Goal: Task Accomplishment & Management: Complete application form

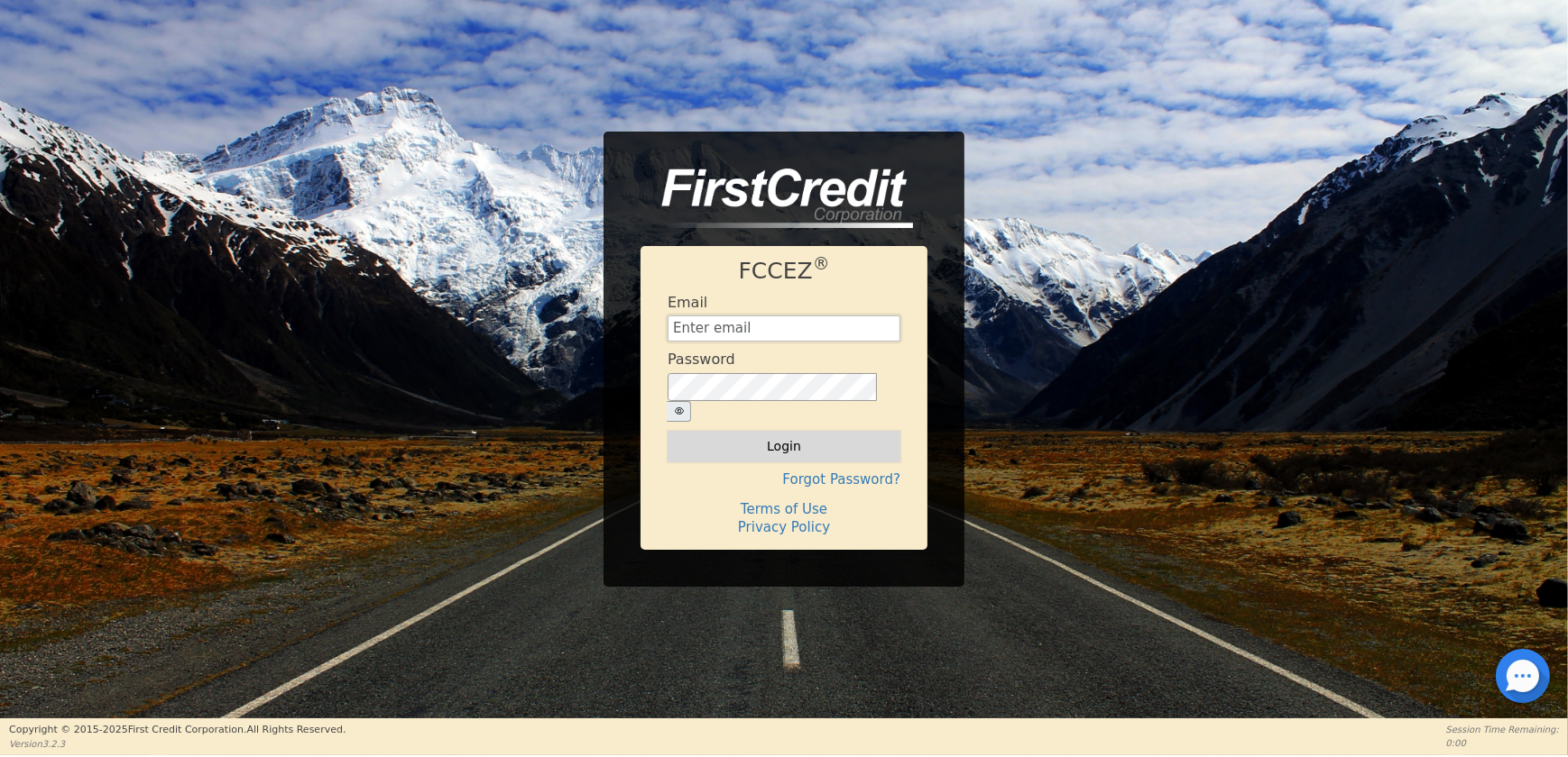
type input "[EMAIL_ADDRESS][DOMAIN_NAME]"
click at [790, 440] on button "Login" at bounding box center [784, 446] width 233 height 30
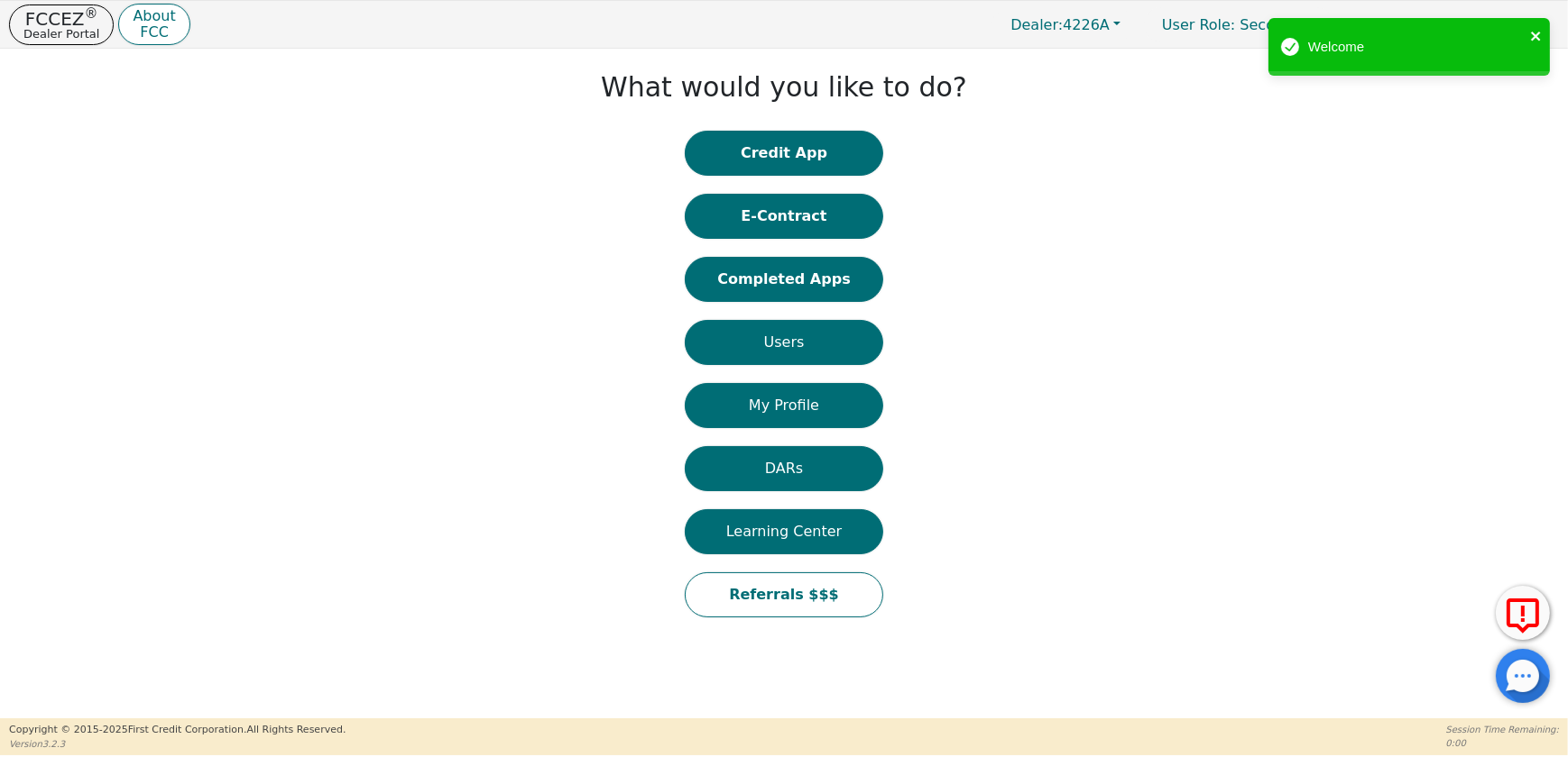
click at [1536, 31] on icon "close" at bounding box center [1537, 36] width 13 height 15
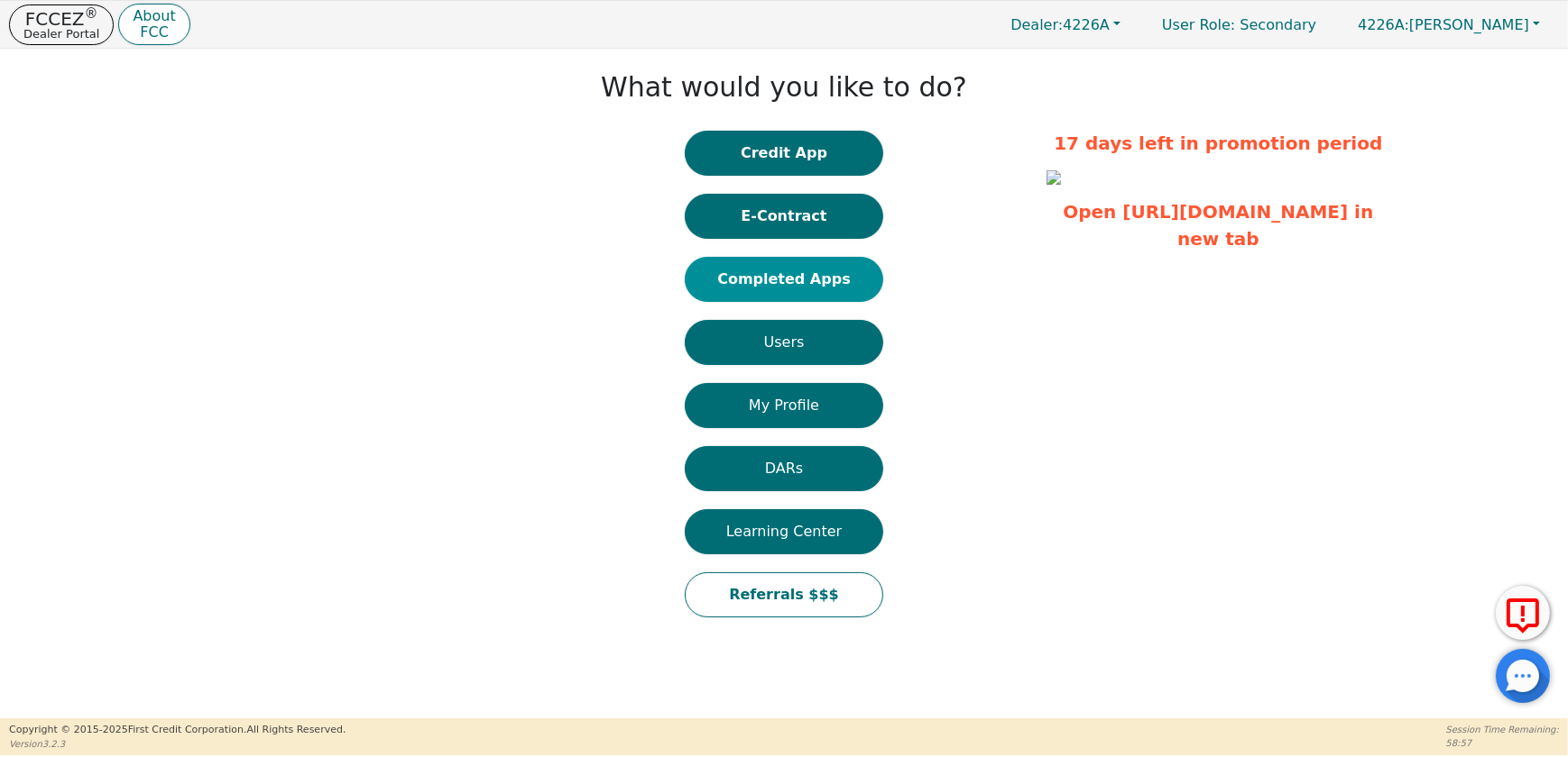
click at [780, 290] on button "Completed Apps" at bounding box center [784, 279] width 198 height 45
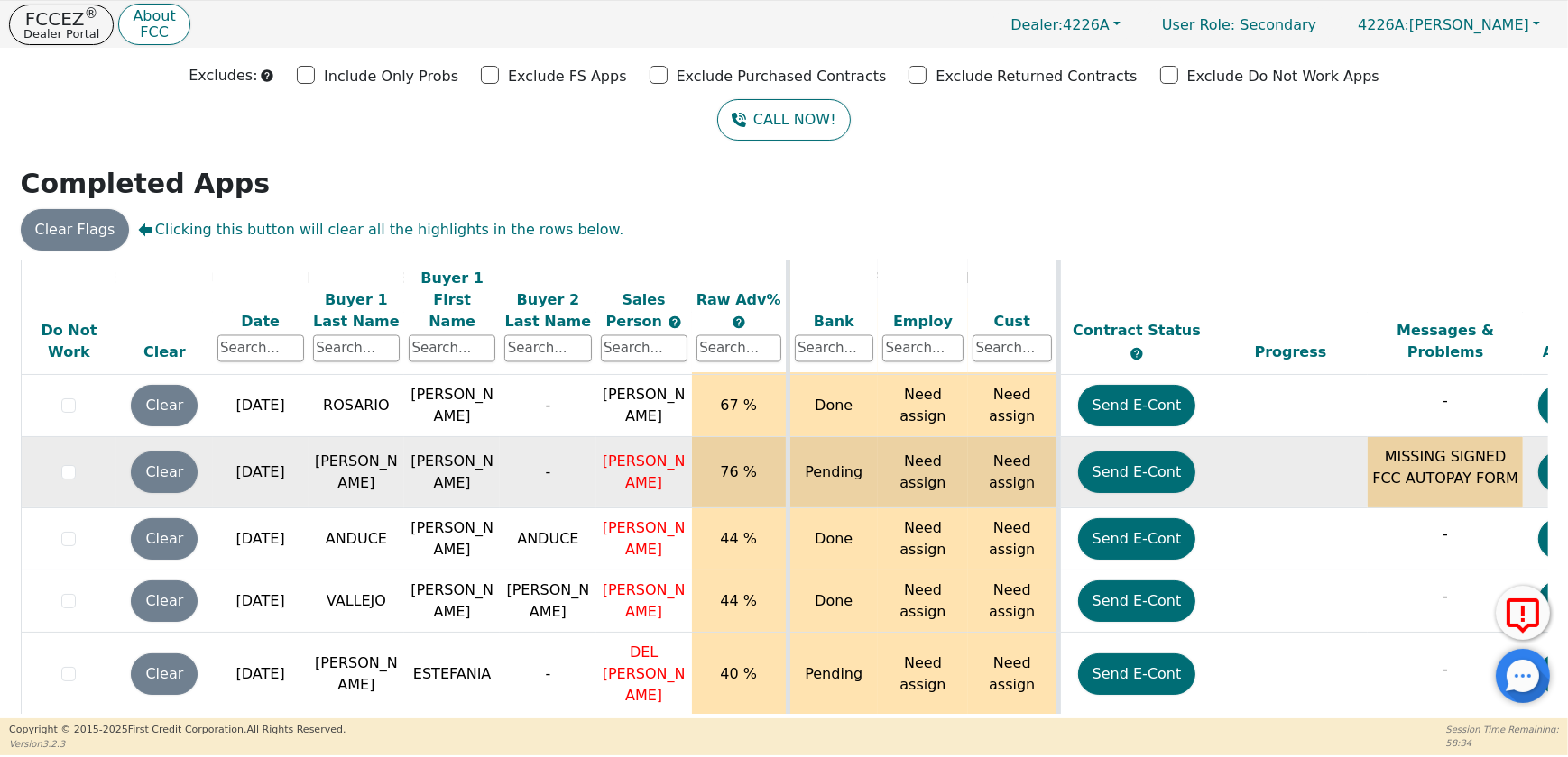
scroll to position [4329, 0]
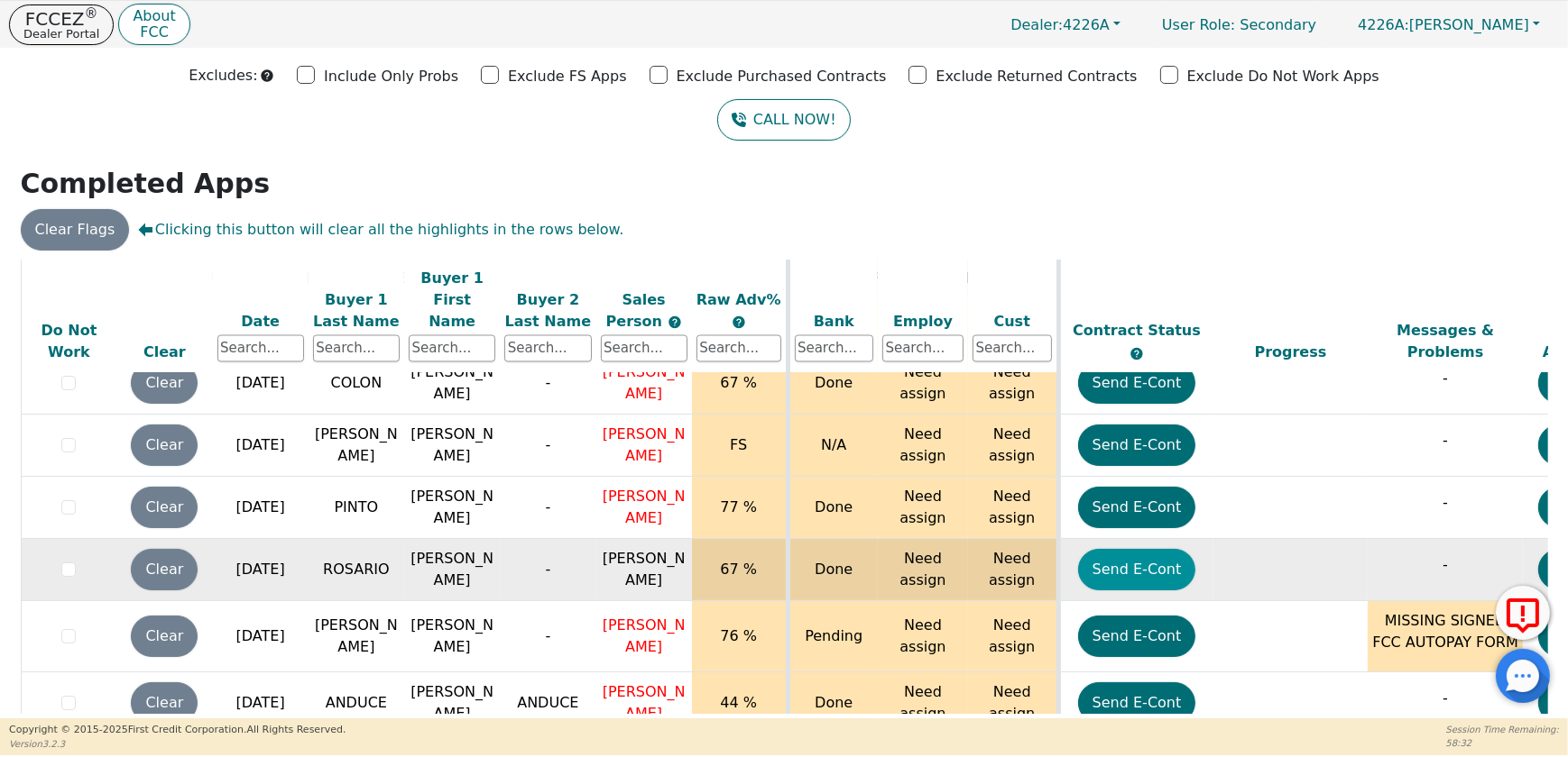
click at [1129, 549] on button "Send E-Cont" at bounding box center [1137, 569] width 118 height 41
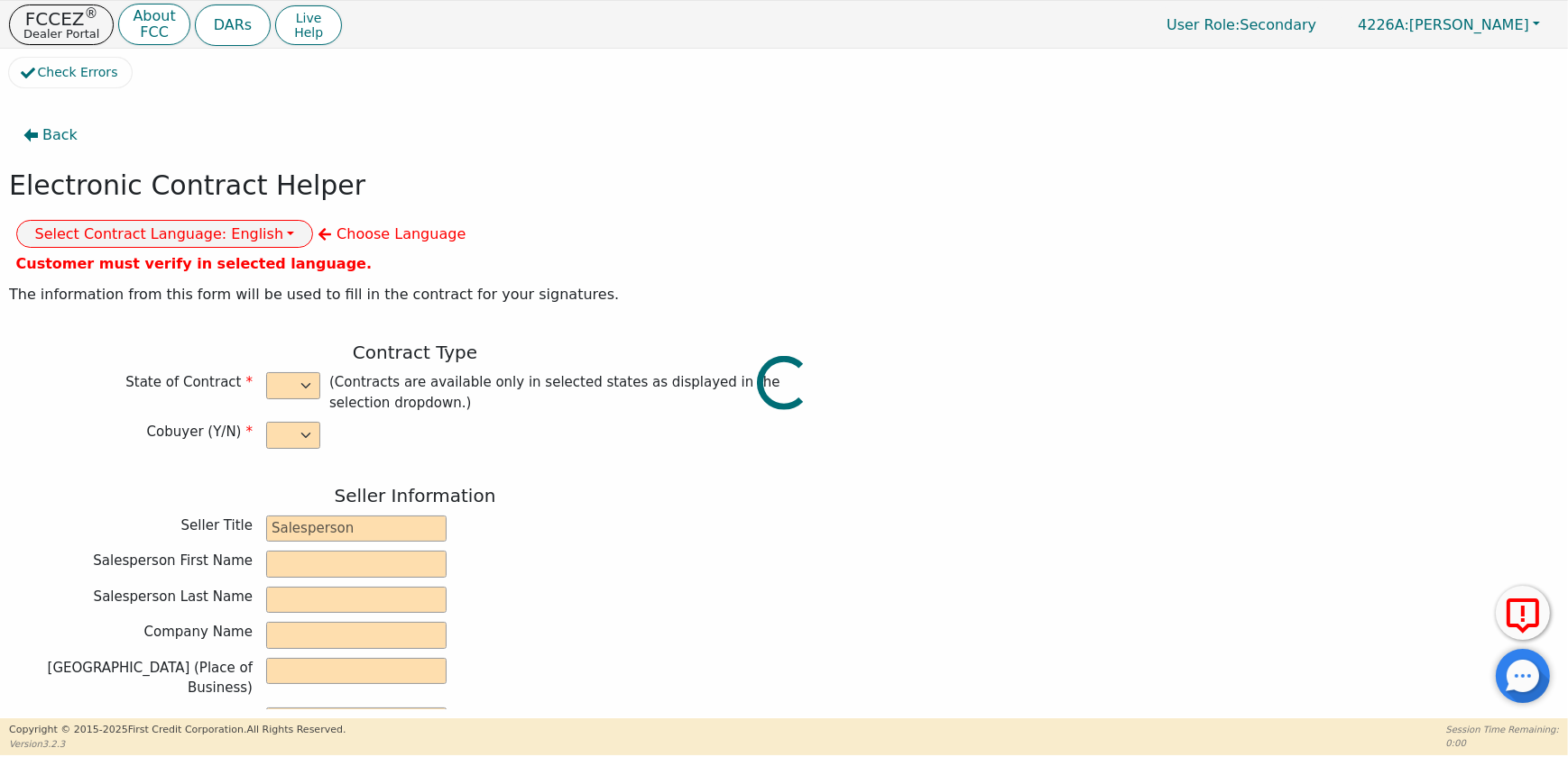
select select "n"
type input "CREDIT ANALYST"
type input "CATALINA"
type input "[PERSON_NAME]"
type input "DIAMOND PERFECT. DBA AQUAFEEL"
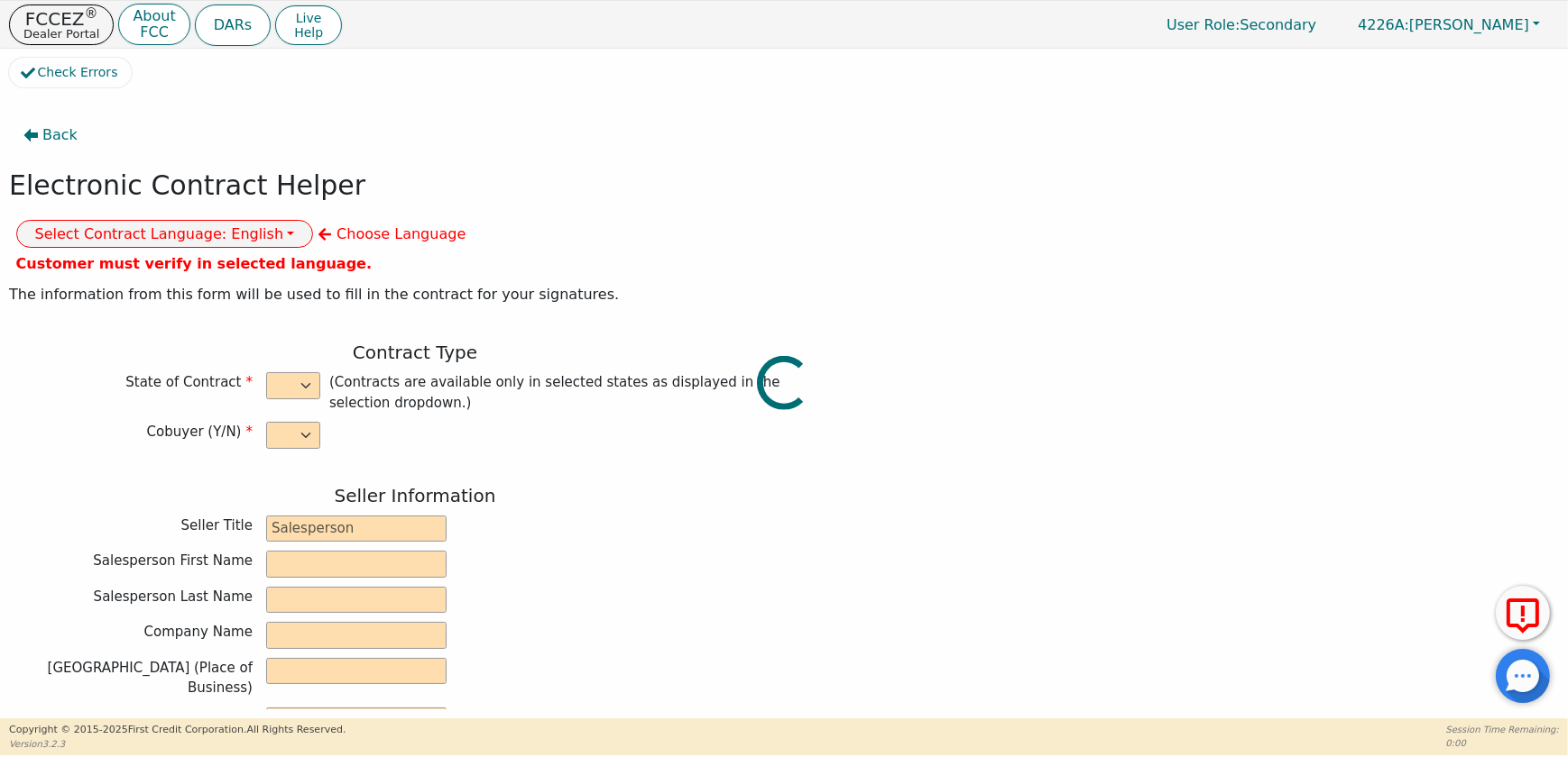
type input "[STREET_ADDRESS]"
type input "WAKE FOREST"
select select "NC"
type input "27587"
type input "[PERSON_NAME]"
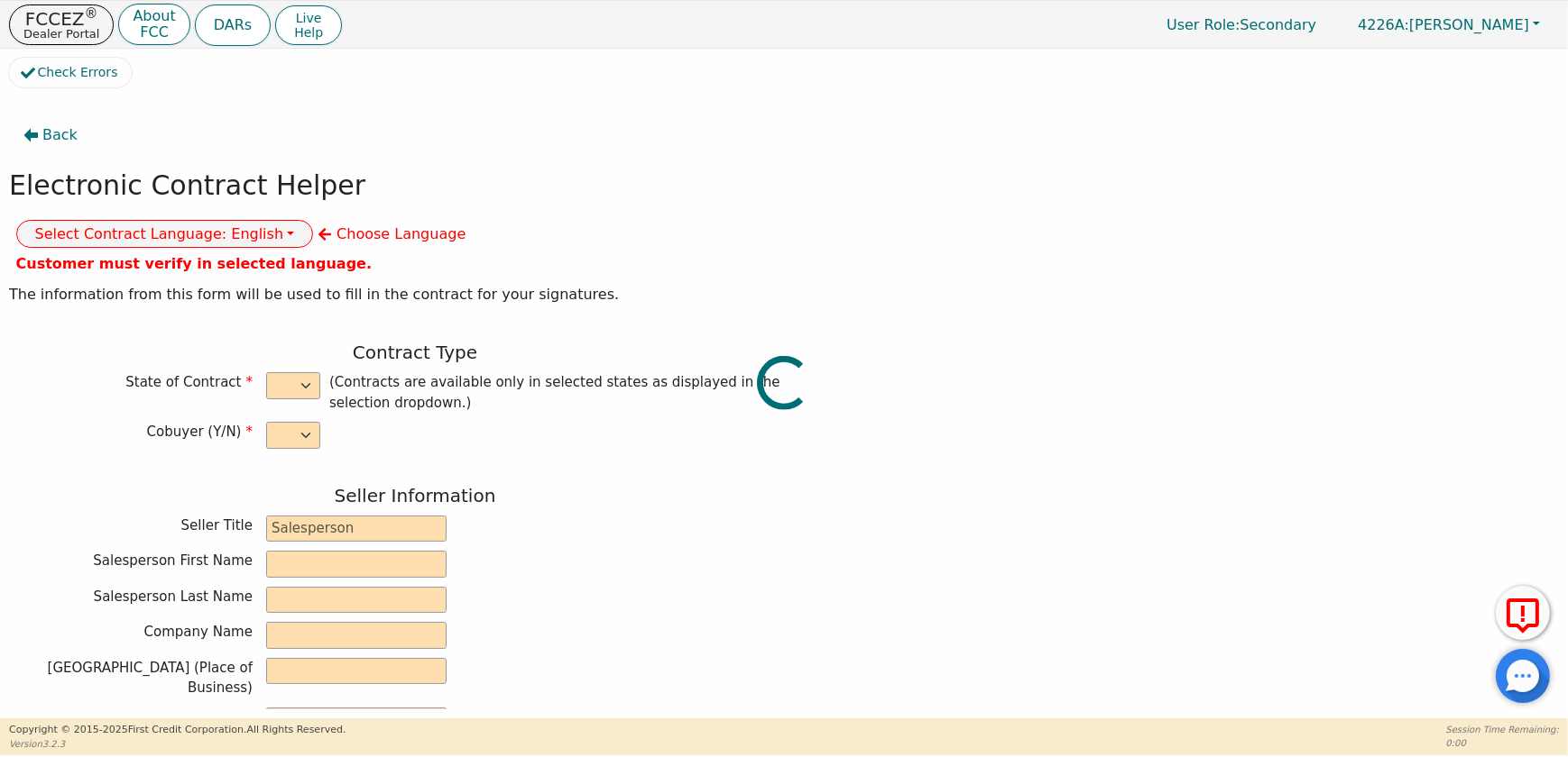
type input "ROSARIO"
type input "[STREET_ADDRESS]"
type input "ALLENTOWN"
select select "PA"
type input "18102"
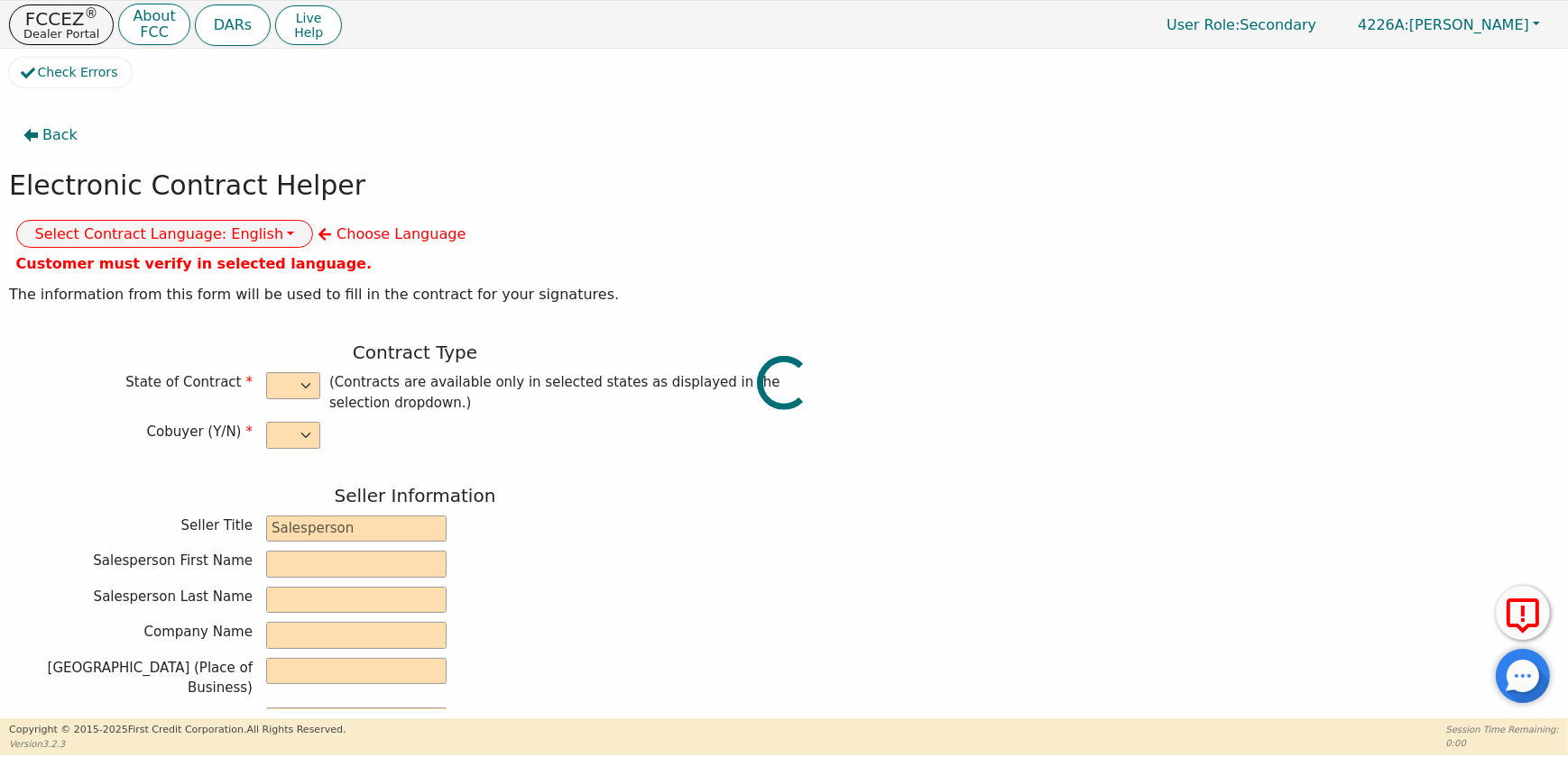
type input "[DATE]"
type input "10.99"
type input "[DATE]"
type input "72"
type input "0"
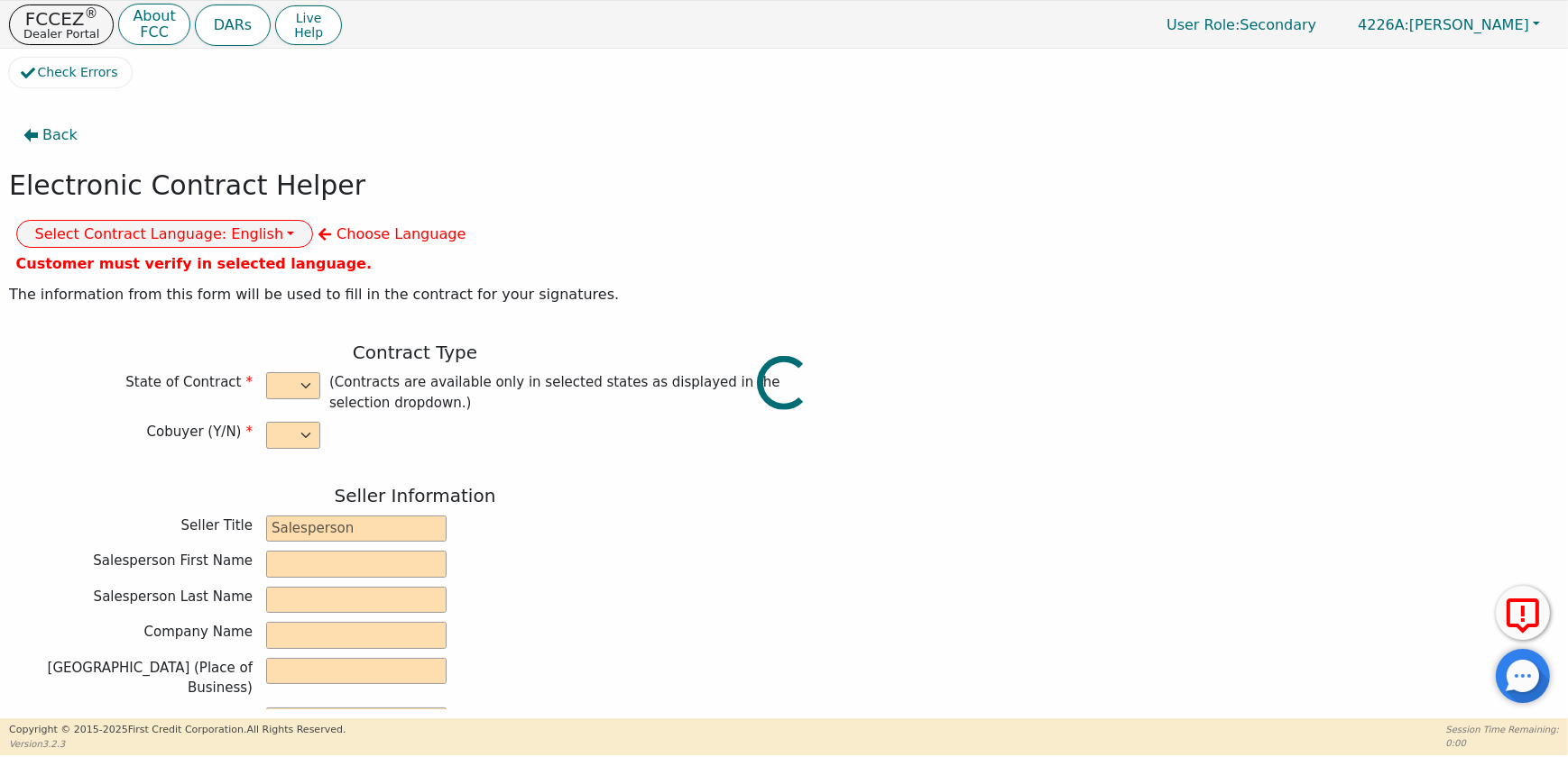
type input "8790.00"
type input "0.00"
type input "8790.00"
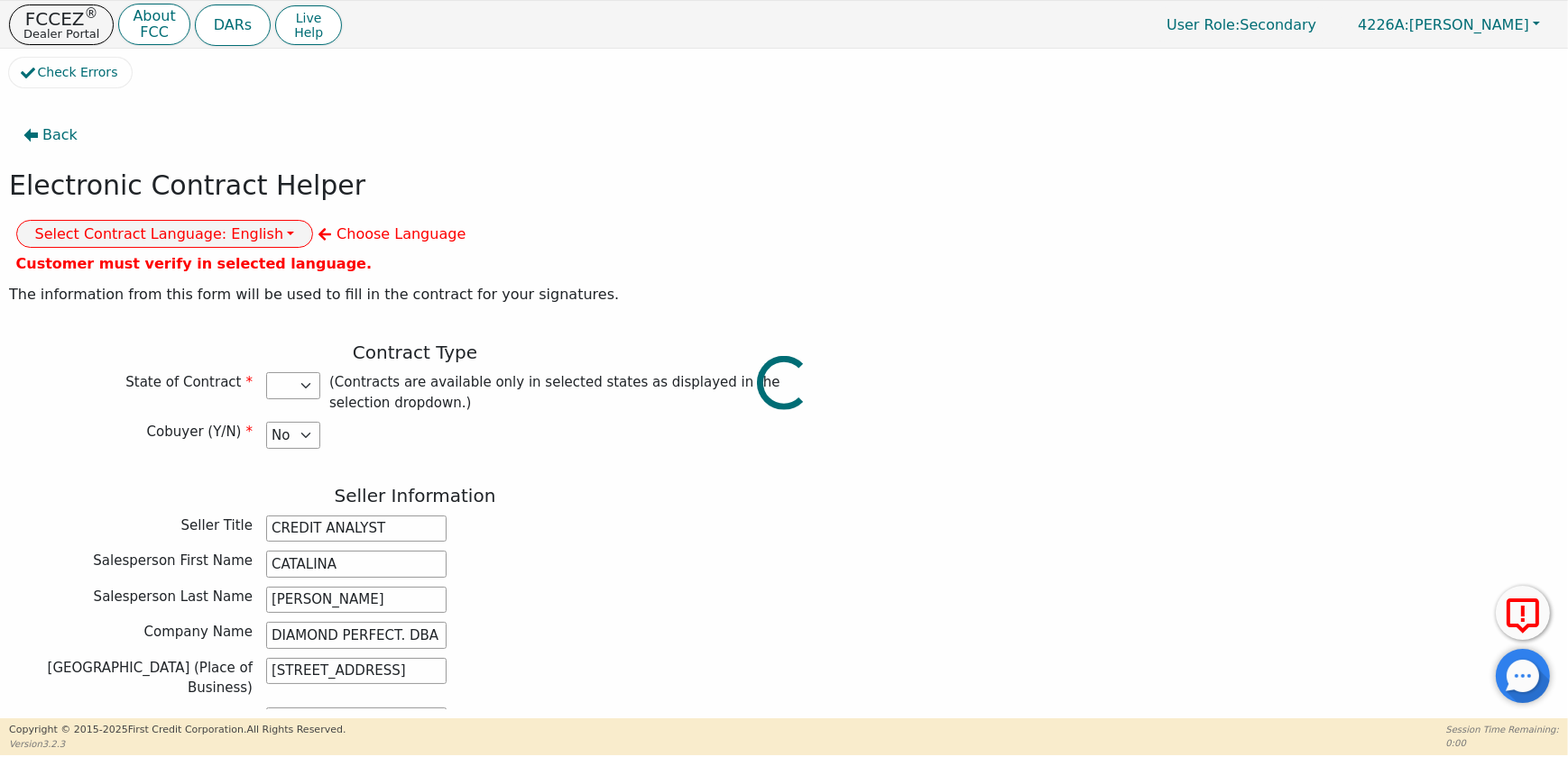
select select "PA"
click at [314, 220] on button "Select Contract Language: English" at bounding box center [165, 234] width 297 height 28
click at [160, 286] on link "Spanish" at bounding box center [88, 298] width 142 height 25
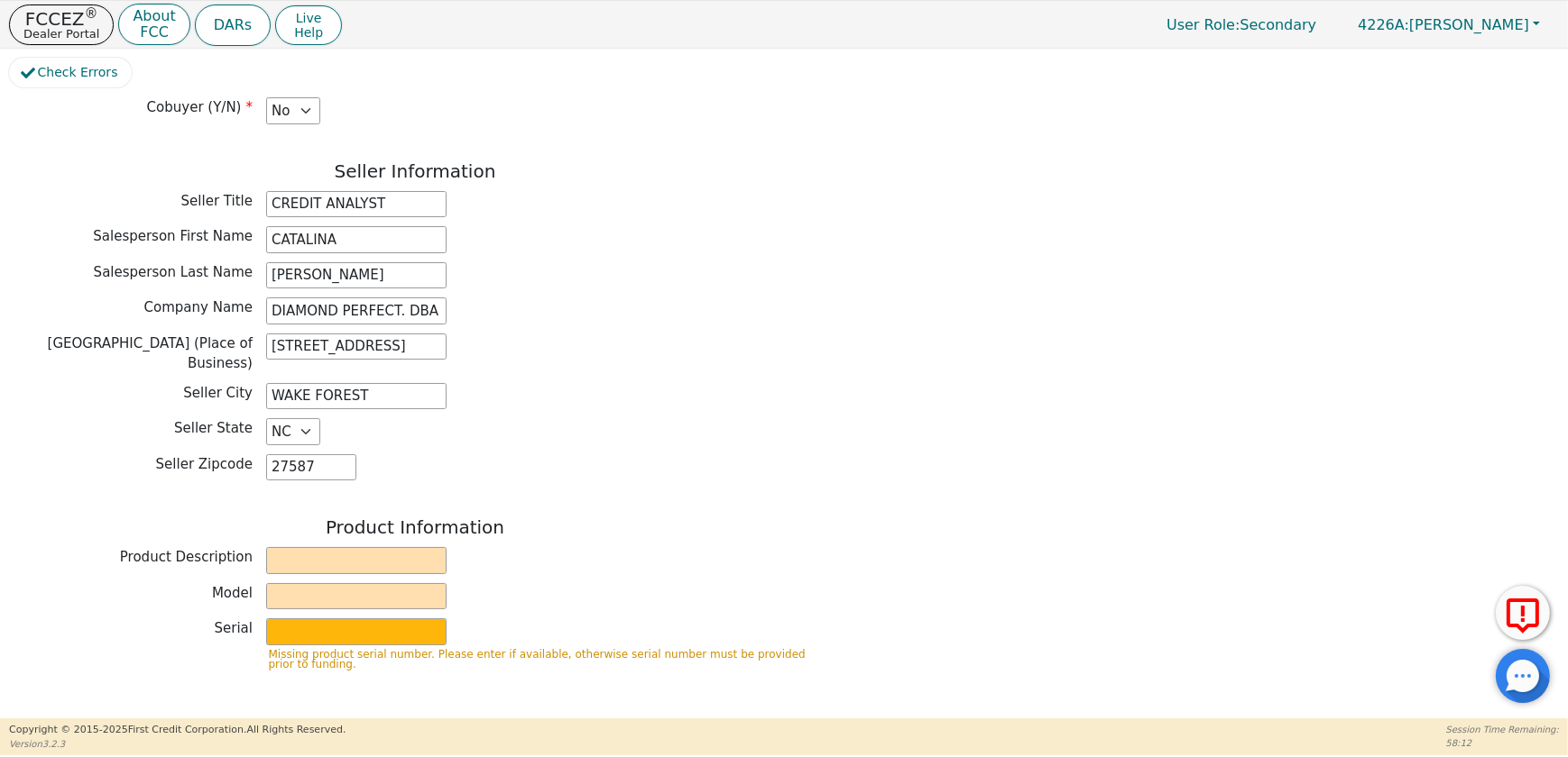
scroll to position [409, 0]
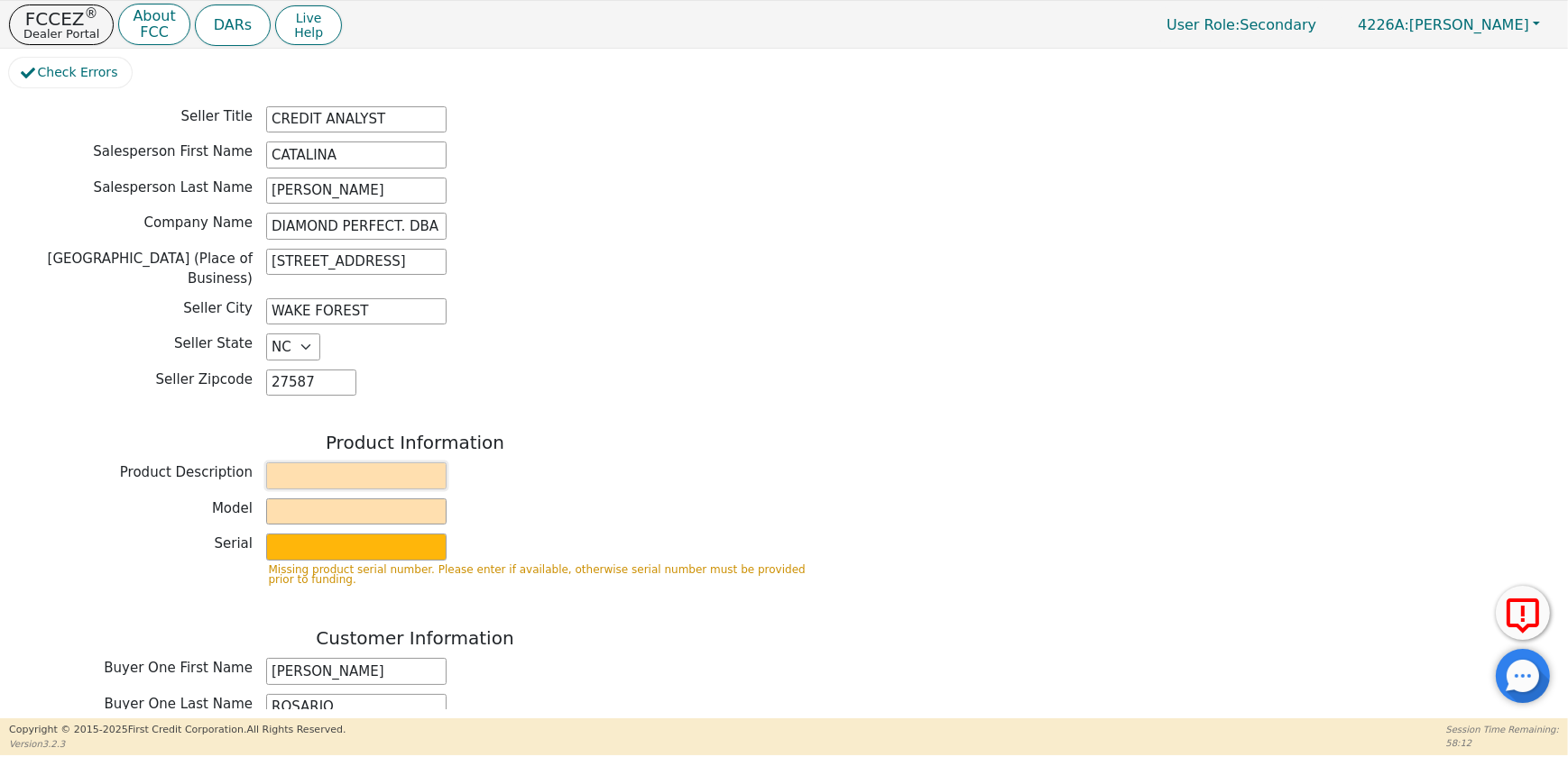
click at [330, 462] on input "text" at bounding box center [356, 475] width 181 height 27
type input "WATER PURIFICATION SYSTEM"
click at [298, 498] on input "text" at bounding box center [356, 511] width 181 height 27
type input "AQUAFEEL SYSTEM"
click at [319, 565] on p "Missing product serial number. Please enter if available, otherwise serial numb…" at bounding box center [543, 575] width 550 height 20
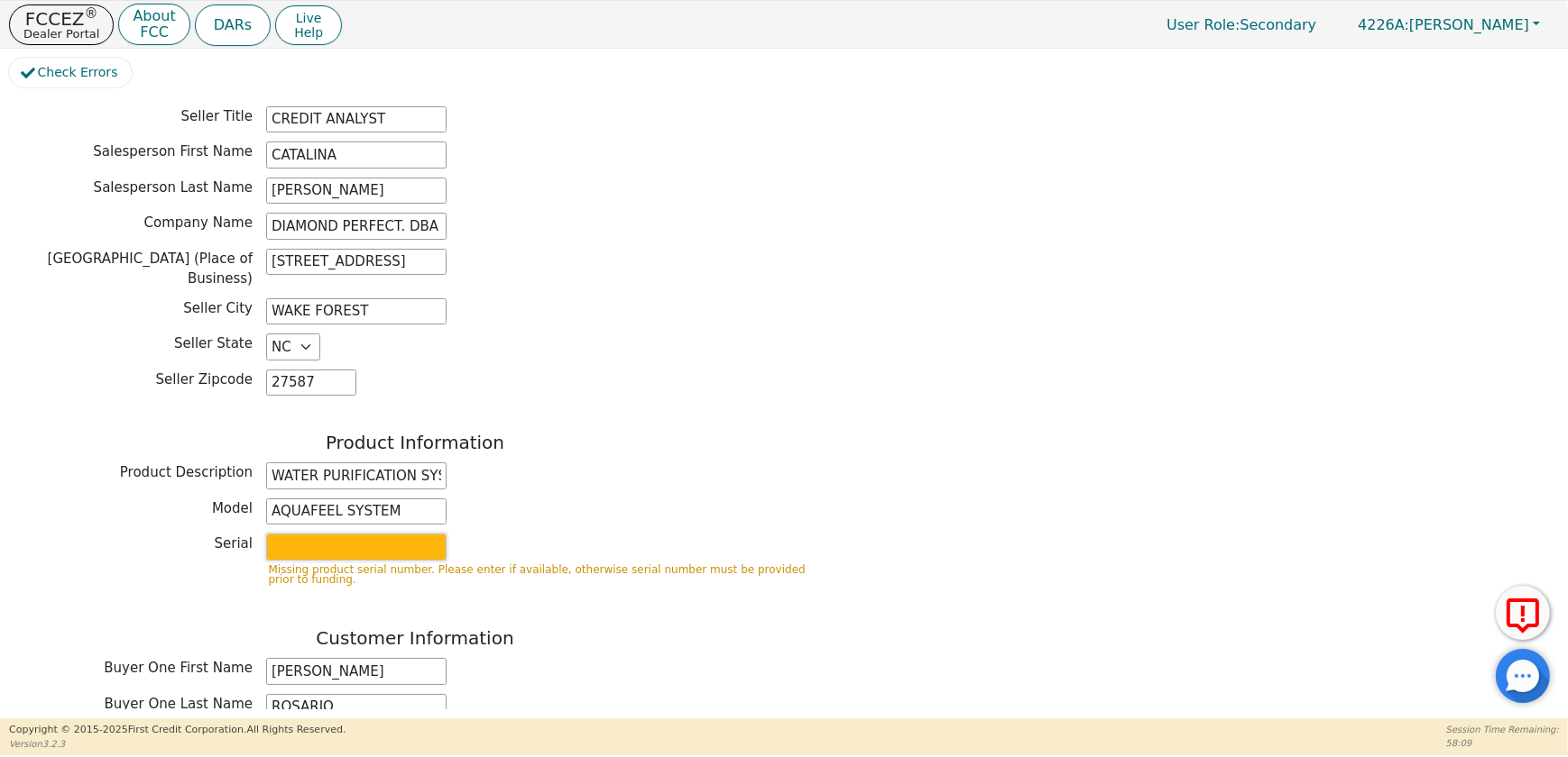
click at [319, 534] on input "text" at bounding box center [356, 547] width 181 height 27
type input "W525"
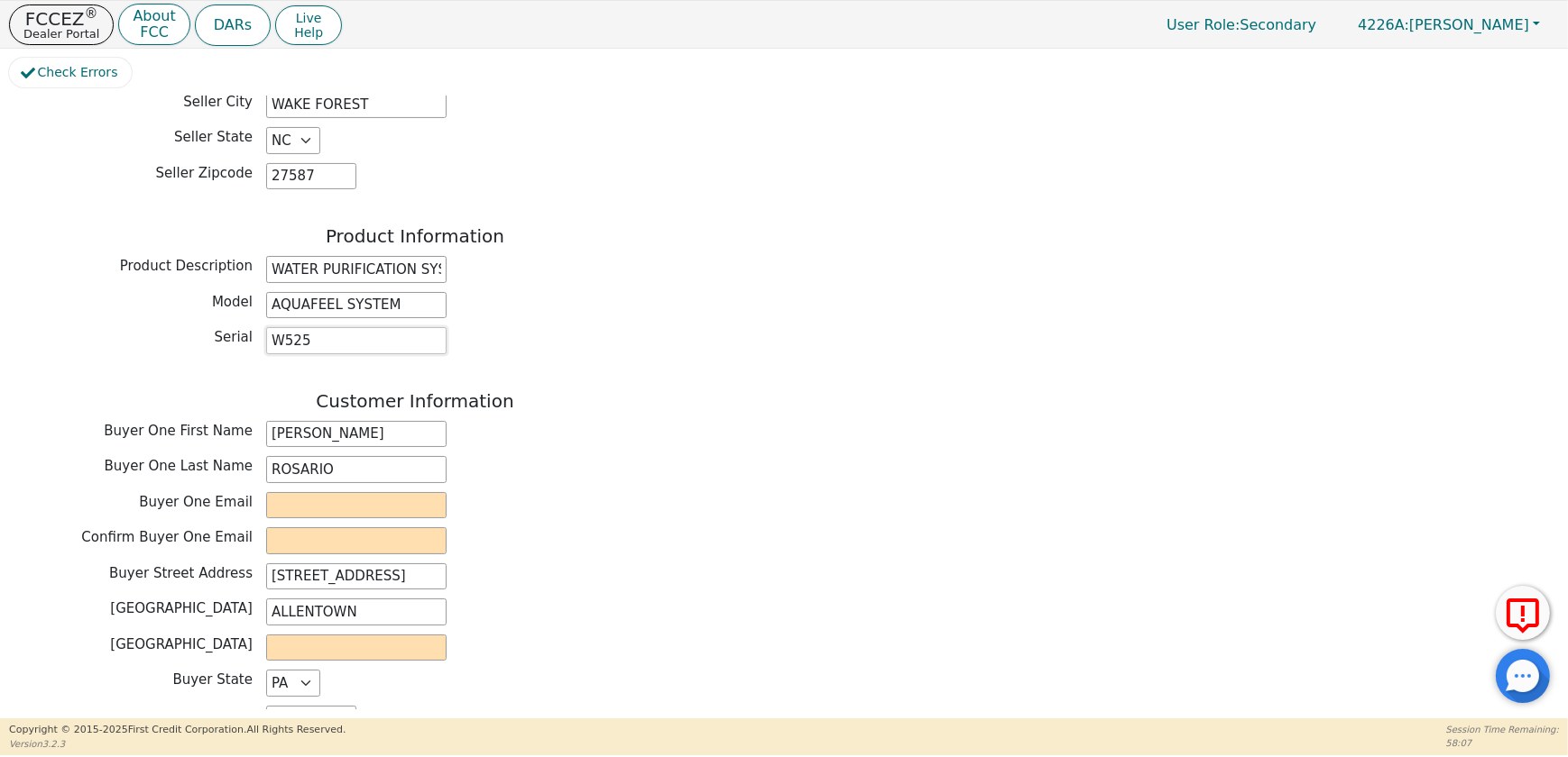
scroll to position [655, 0]
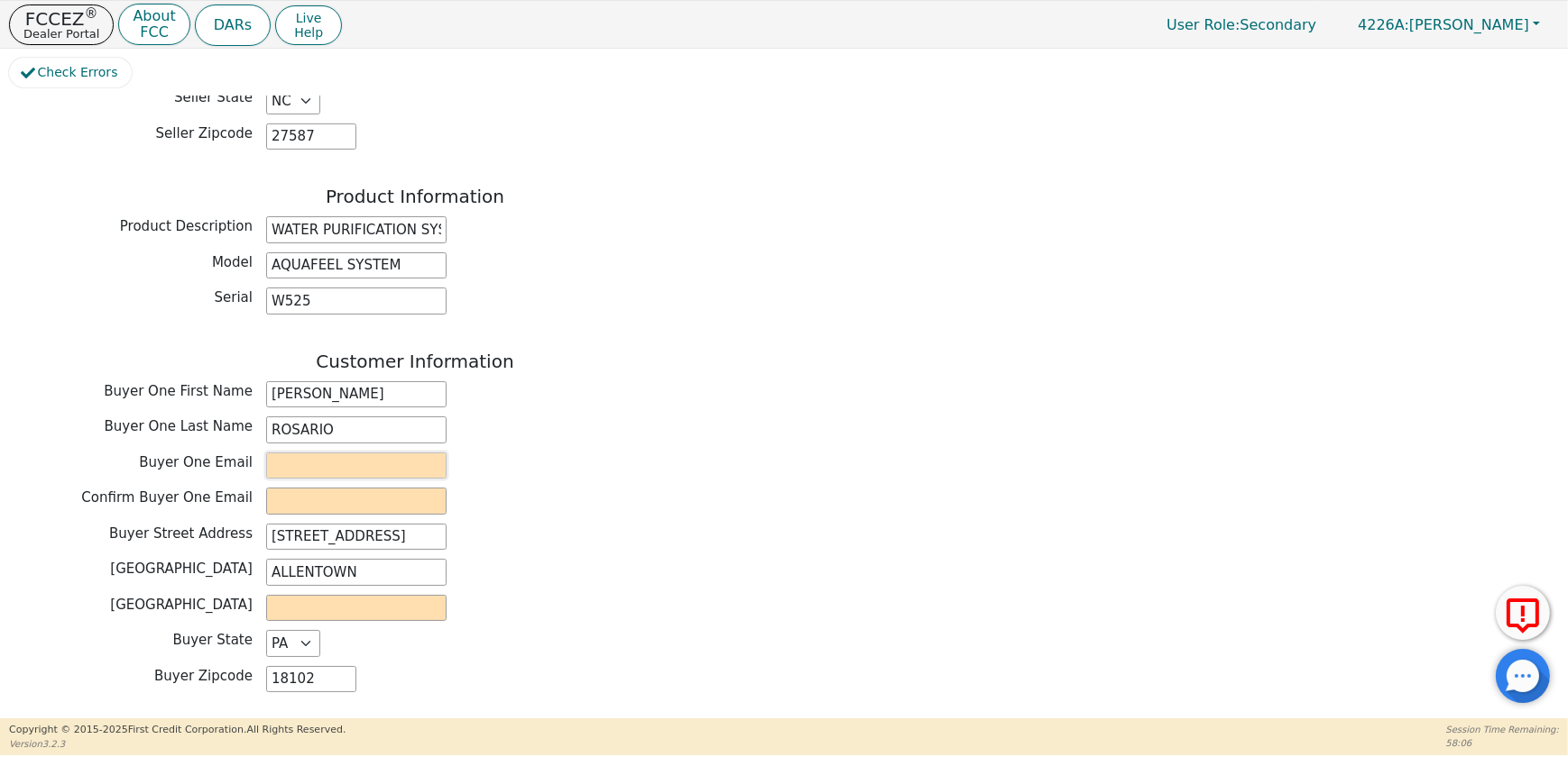
click at [354, 452] on input "email" at bounding box center [356, 465] width 181 height 27
paste input "[EMAIL_ADDRESS][DOMAIN_NAME]"
type input "[EMAIL_ADDRESS][DOMAIN_NAME]"
click at [285, 488] on input "email" at bounding box center [356, 501] width 181 height 27
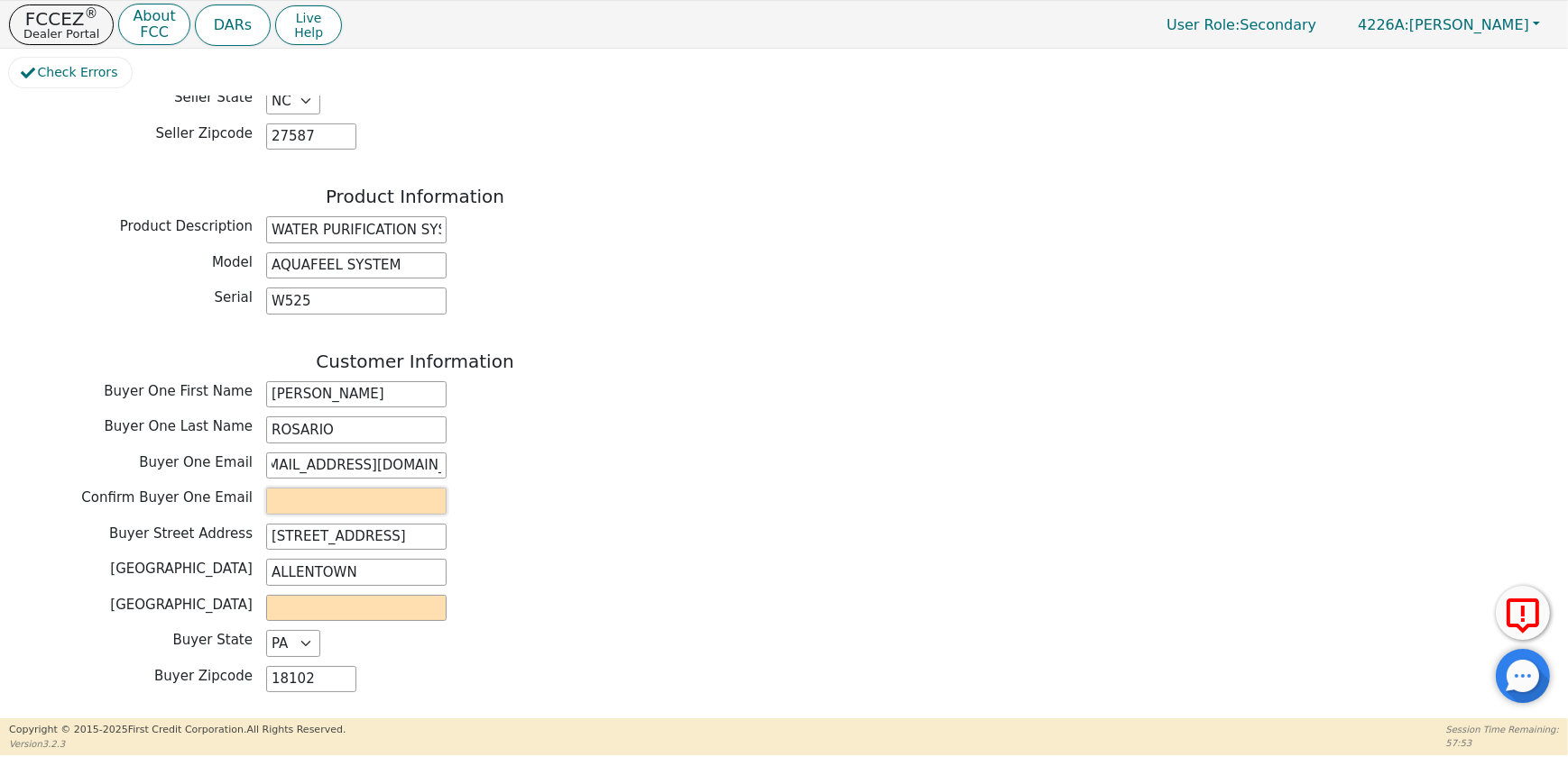
scroll to position [0, 0]
paste input "[EMAIL_ADDRESS][DOMAIN_NAME]"
type input "[EMAIL_ADDRESS][DOMAIN_NAME]"
drag, startPoint x: 578, startPoint y: 550, endPoint x: 566, endPoint y: 554, distance: 12.6
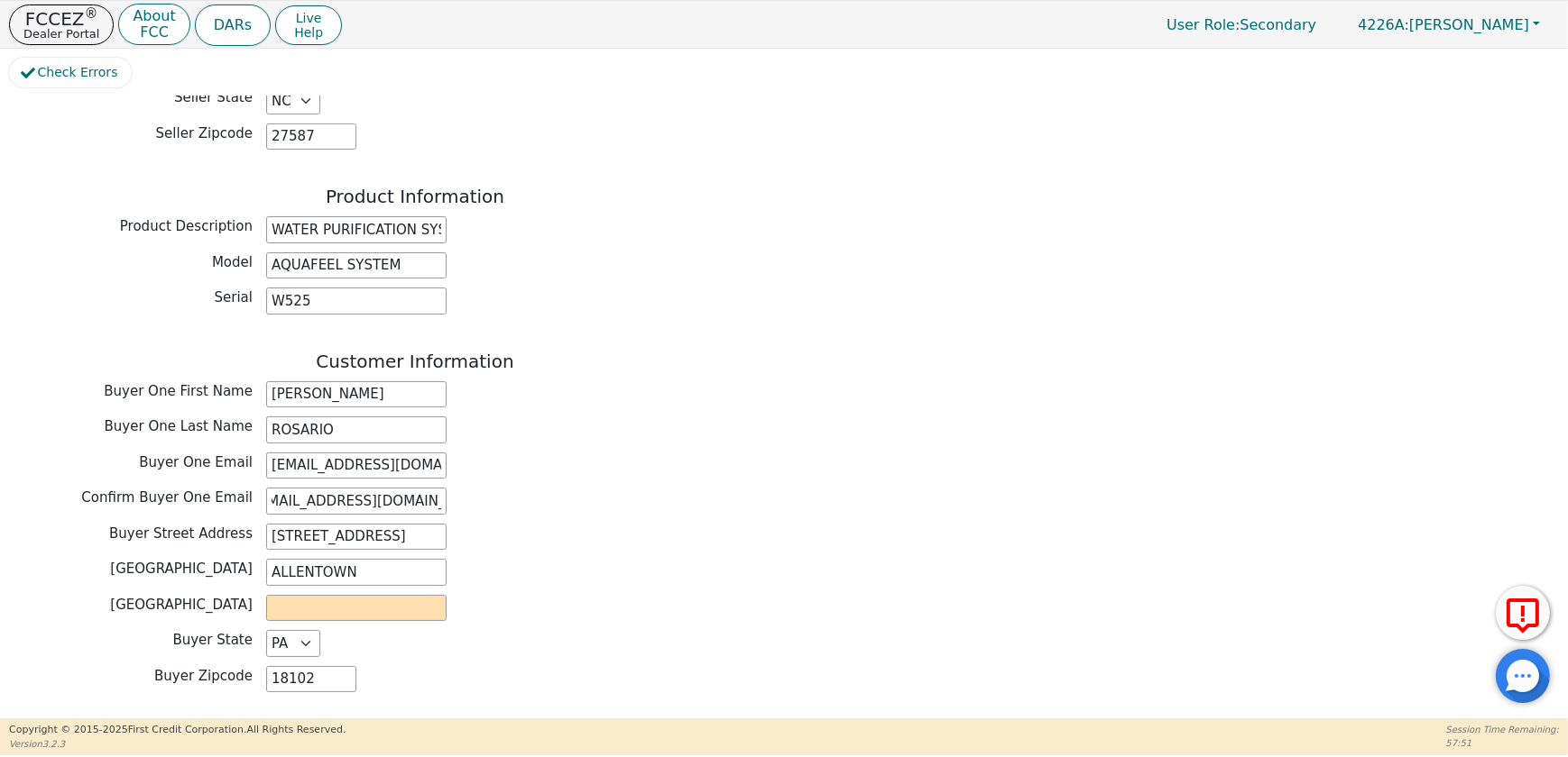
click at [579, 596] on div "[GEOGRAPHIC_DATA]" at bounding box center [415, 608] width 812 height 27
click at [366, 596] on input "text" at bounding box center [356, 608] width 181 height 27
type input "LEHIGH"
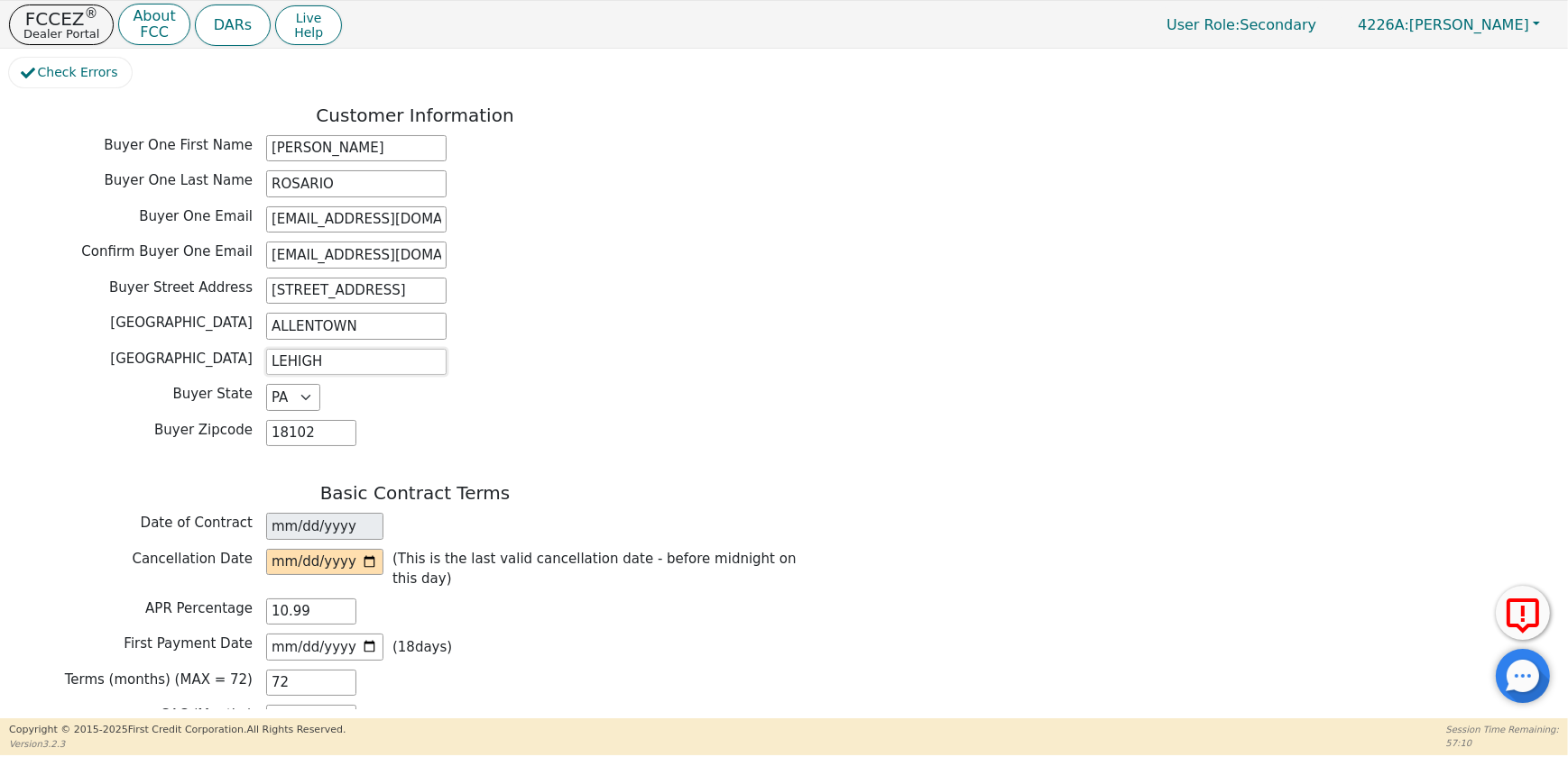
scroll to position [983, 0]
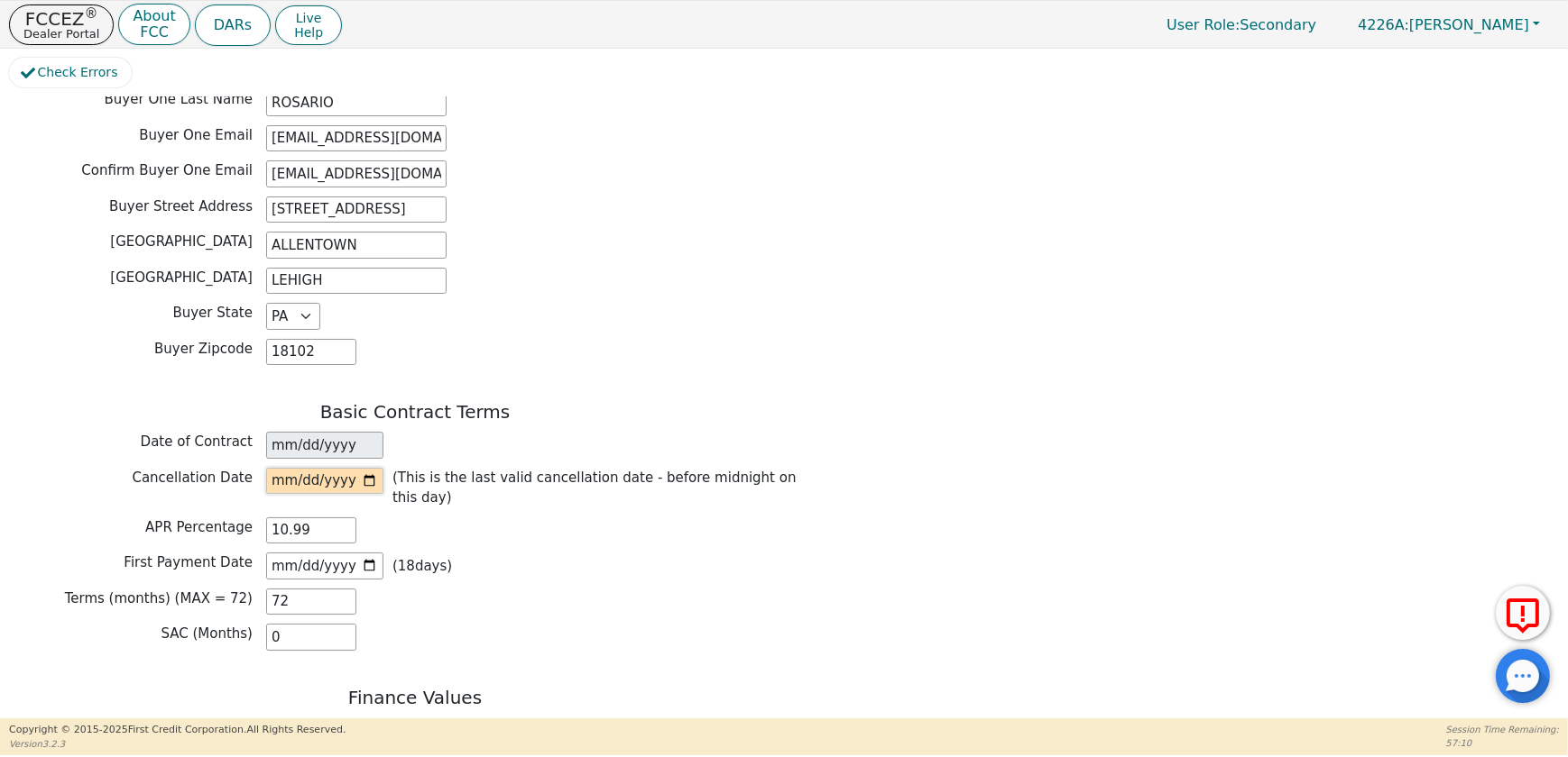
click at [374, 468] on input "date" at bounding box center [325, 481] width 118 height 27
type input "[DATE]"
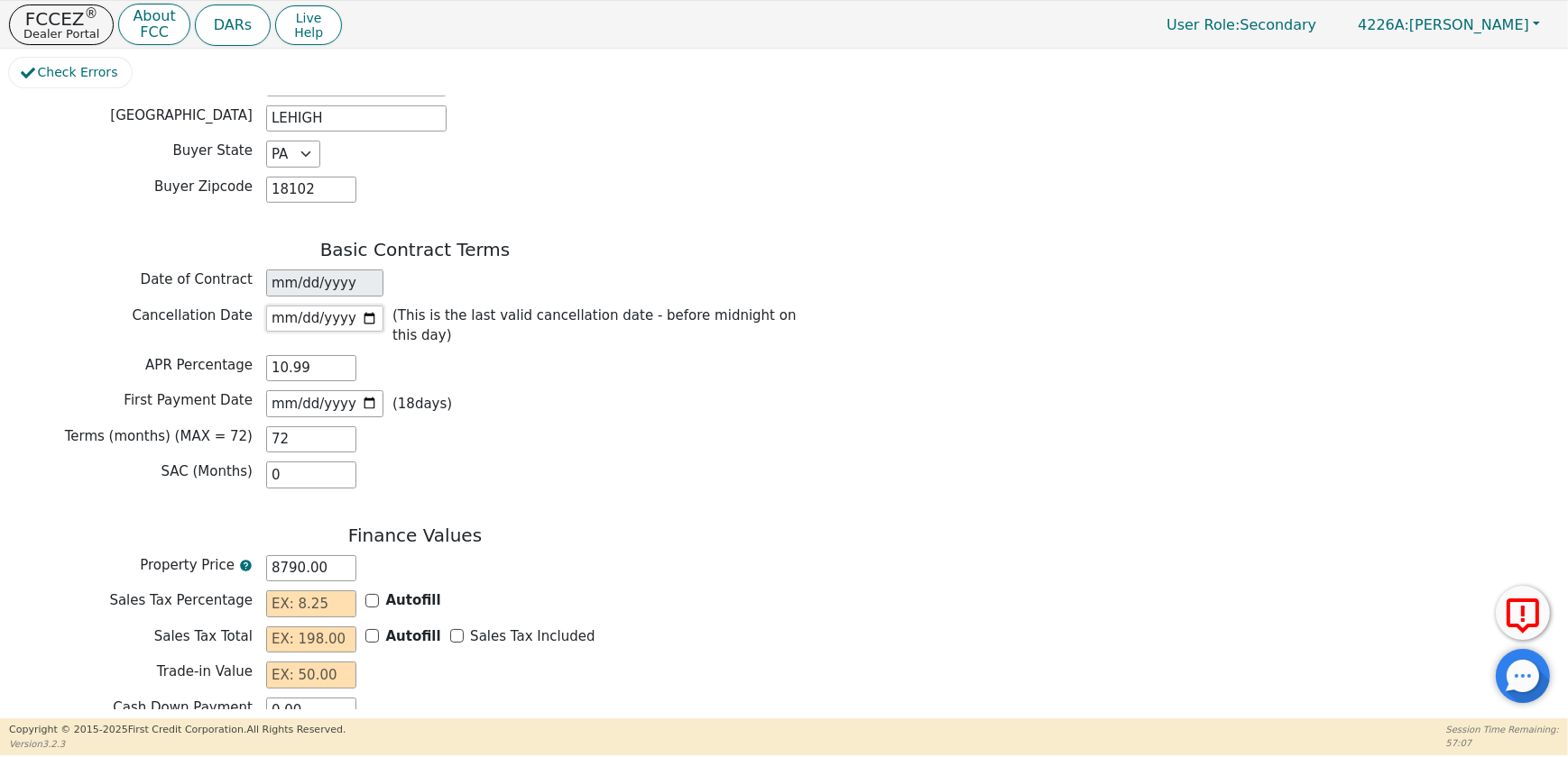
scroll to position [1147, 0]
click at [367, 389] on input "[DATE]" at bounding box center [325, 402] width 118 height 27
click at [364, 389] on input "[DATE]" at bounding box center [325, 402] width 118 height 27
click at [361, 389] on input "[DATE]" at bounding box center [325, 402] width 118 height 27
click at [370, 389] on input "[DATE]" at bounding box center [325, 402] width 118 height 27
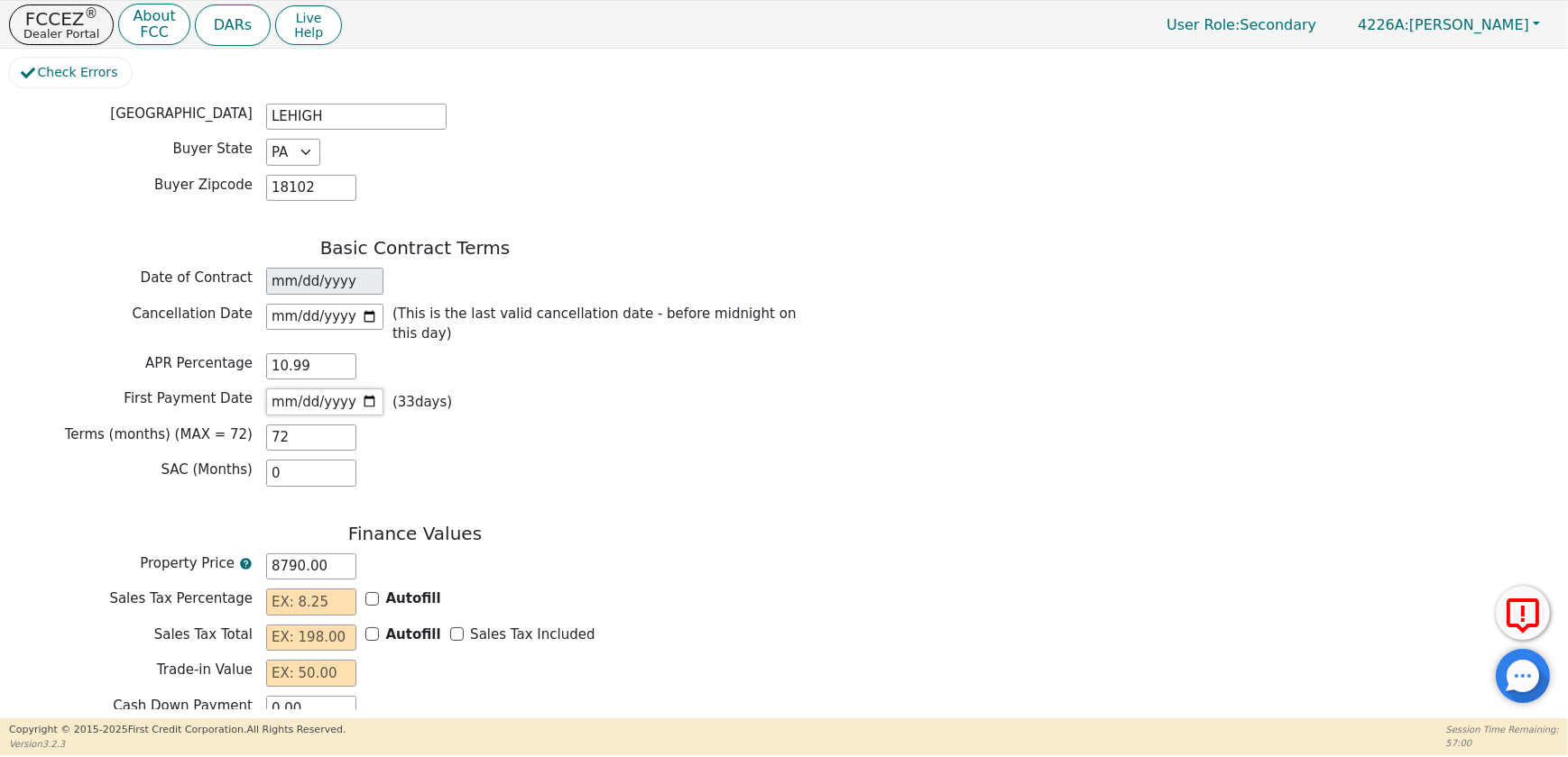
click at [380, 389] on input "[DATE]" at bounding box center [325, 402] width 118 height 27
click at [373, 389] on input "[DATE]" at bounding box center [325, 402] width 118 height 27
type input "[DATE]"
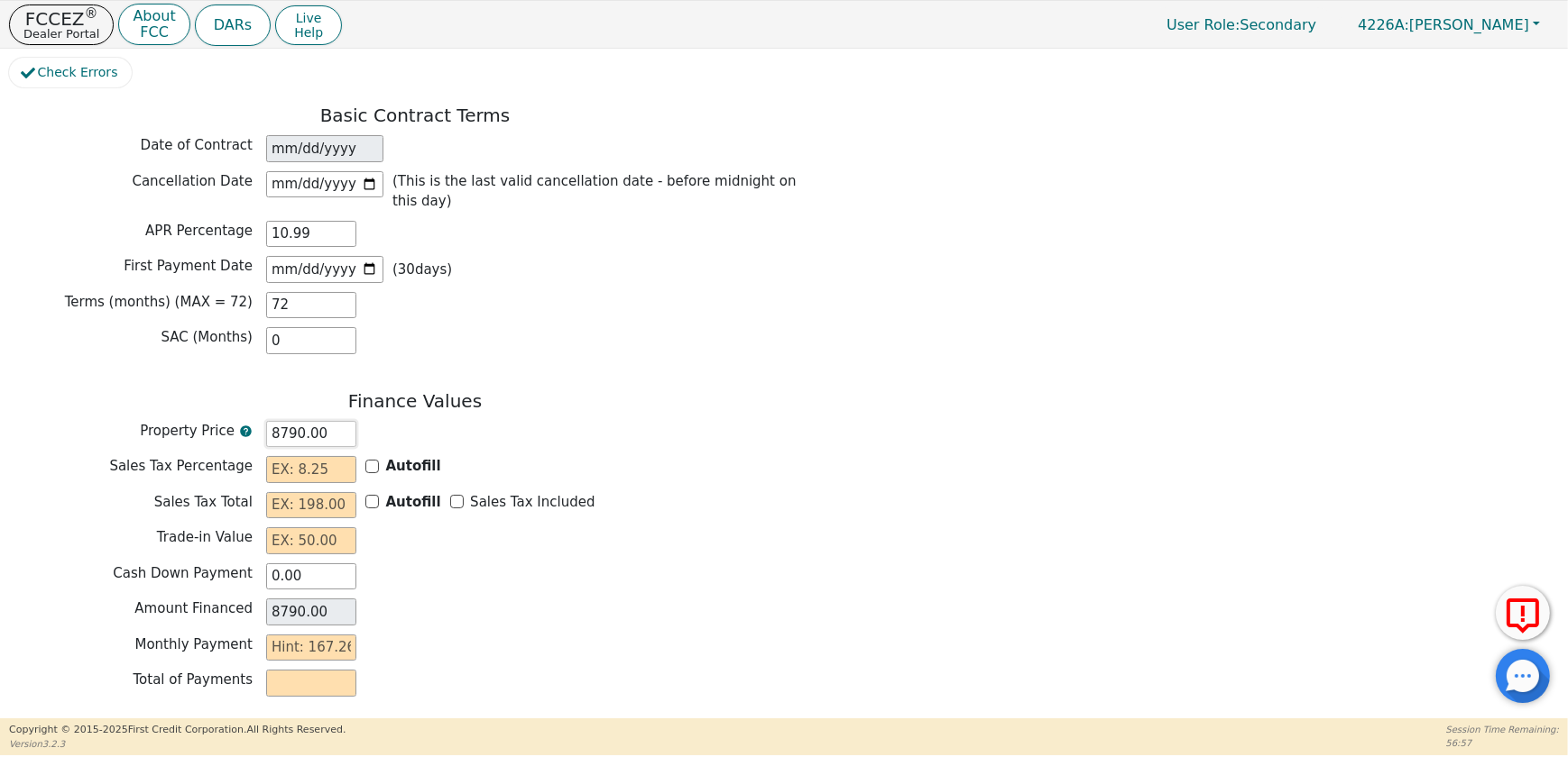
drag, startPoint x: 249, startPoint y: 419, endPoint x: 235, endPoint y: 421, distance: 14.1
click at [237, 421] on div "Finance Values Property Price 8790.00 Sales Tax Percentage Autofill Sales Tax T…" at bounding box center [415, 549] width 812 height 316
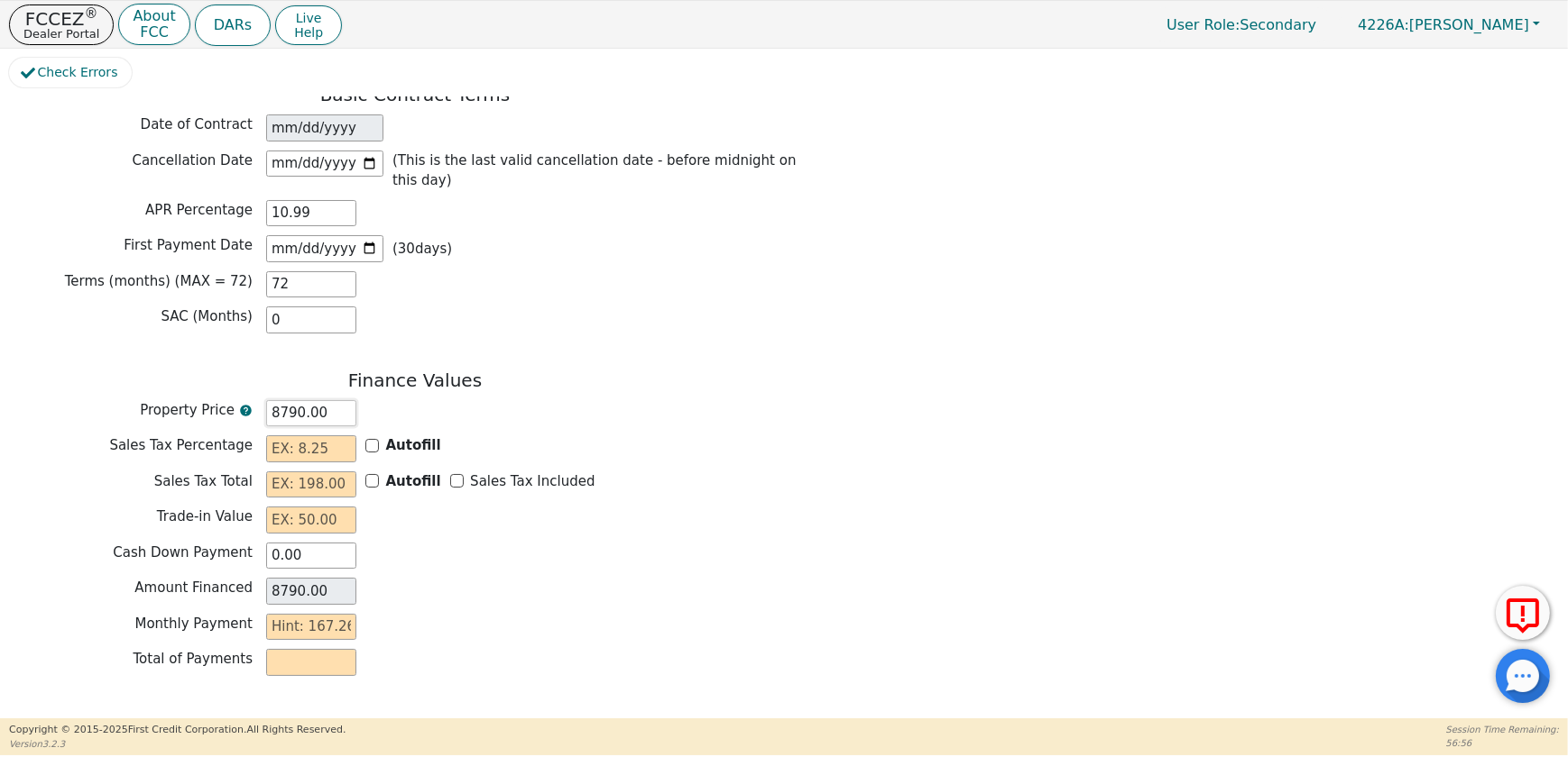
type input "8"
type input "8.00"
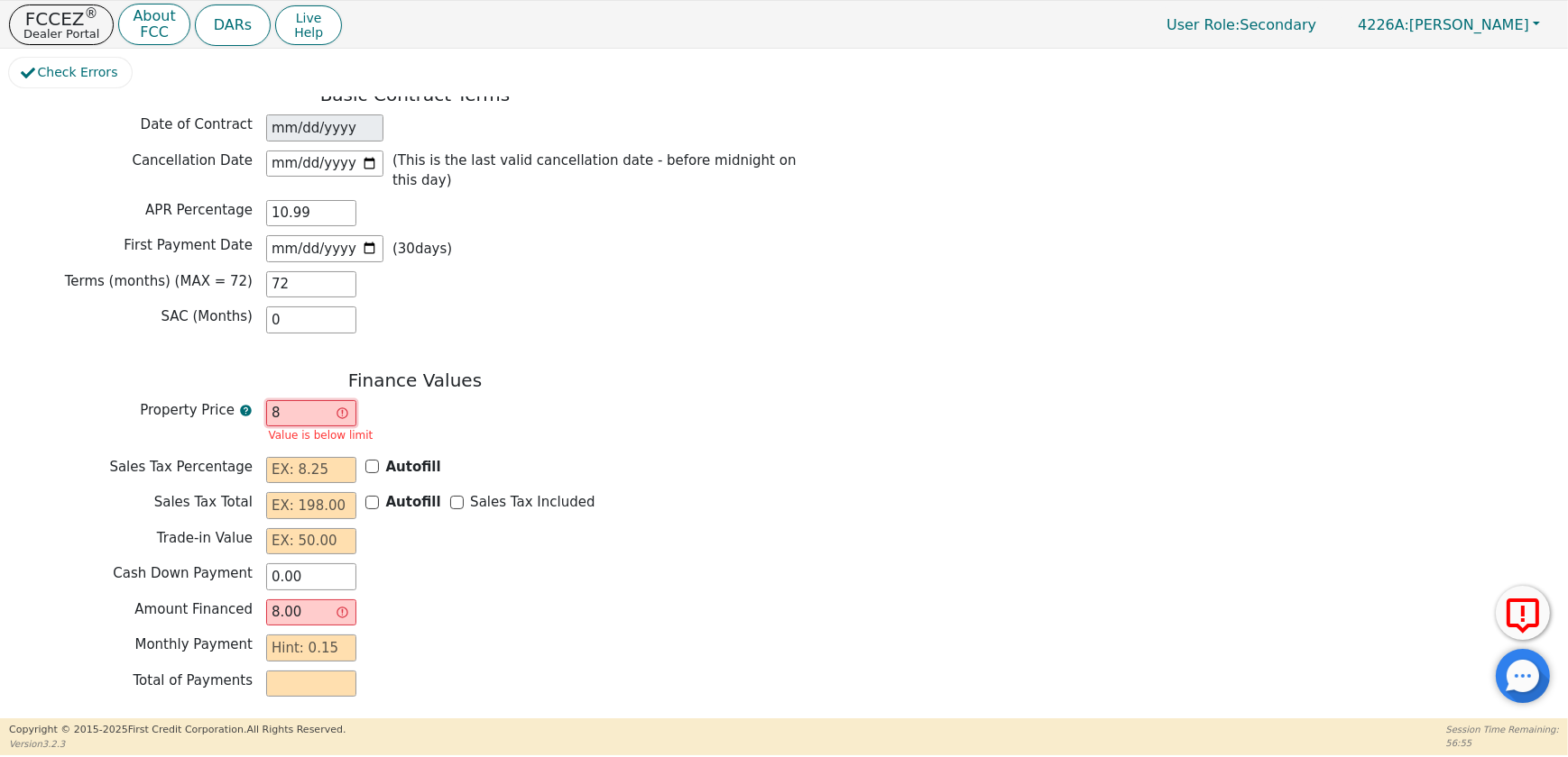
type input "80"
type input "80.00"
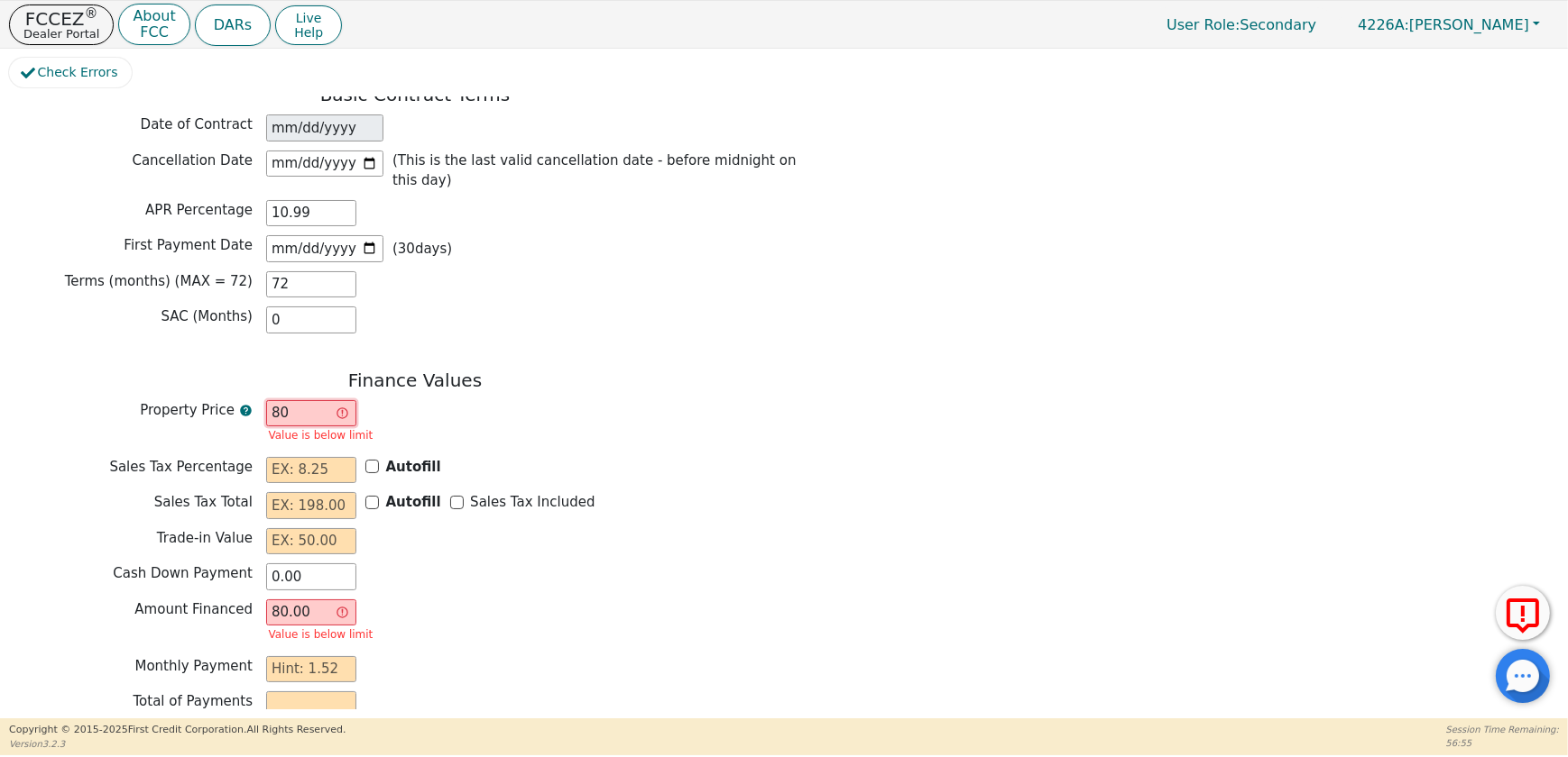
type input "800"
type input "800.00"
type input "8000"
type input "8000.00"
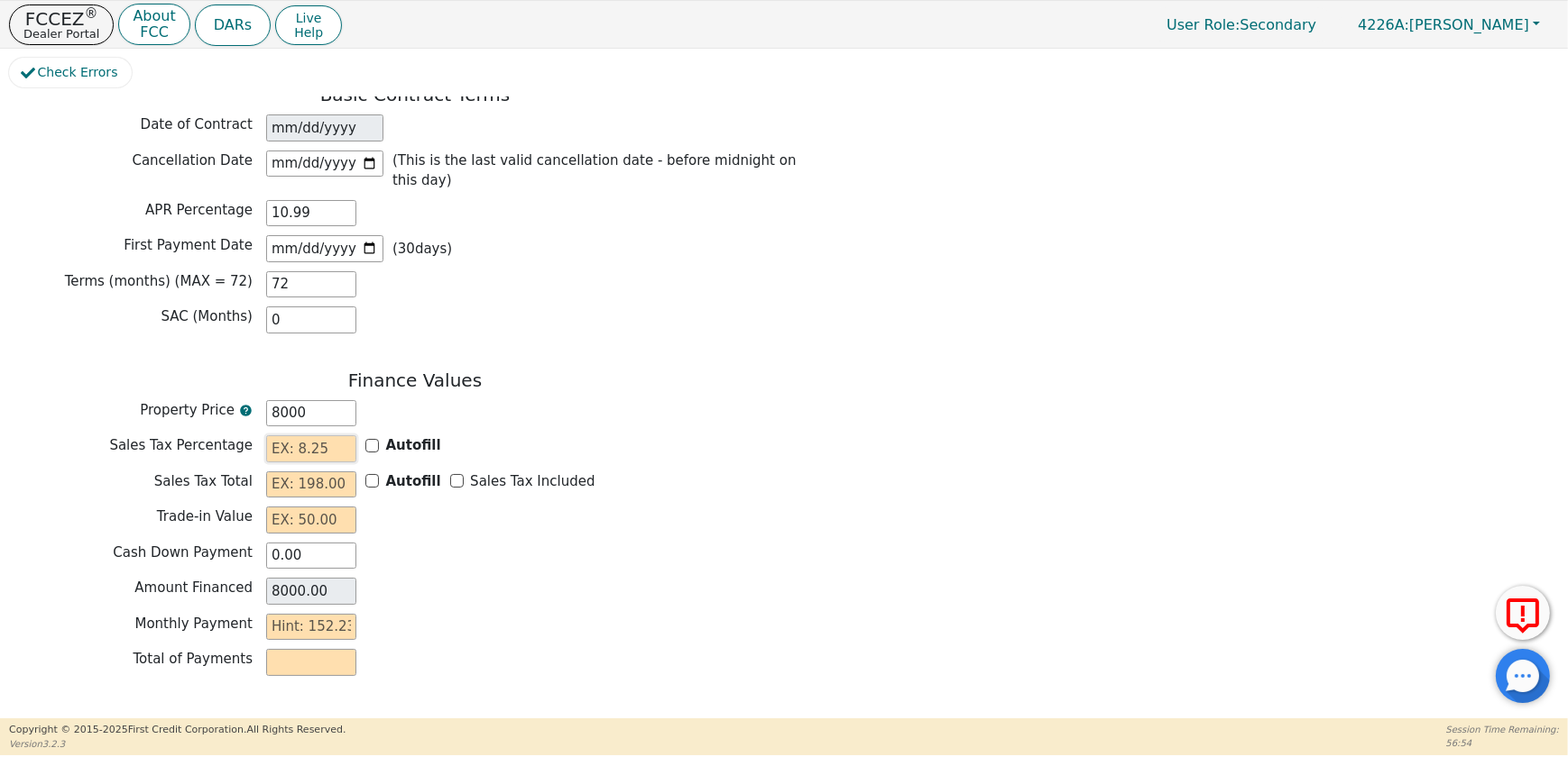
type input "8000.00"
click at [315, 436] on input "text" at bounding box center [311, 449] width 90 height 27
type input "0.00"
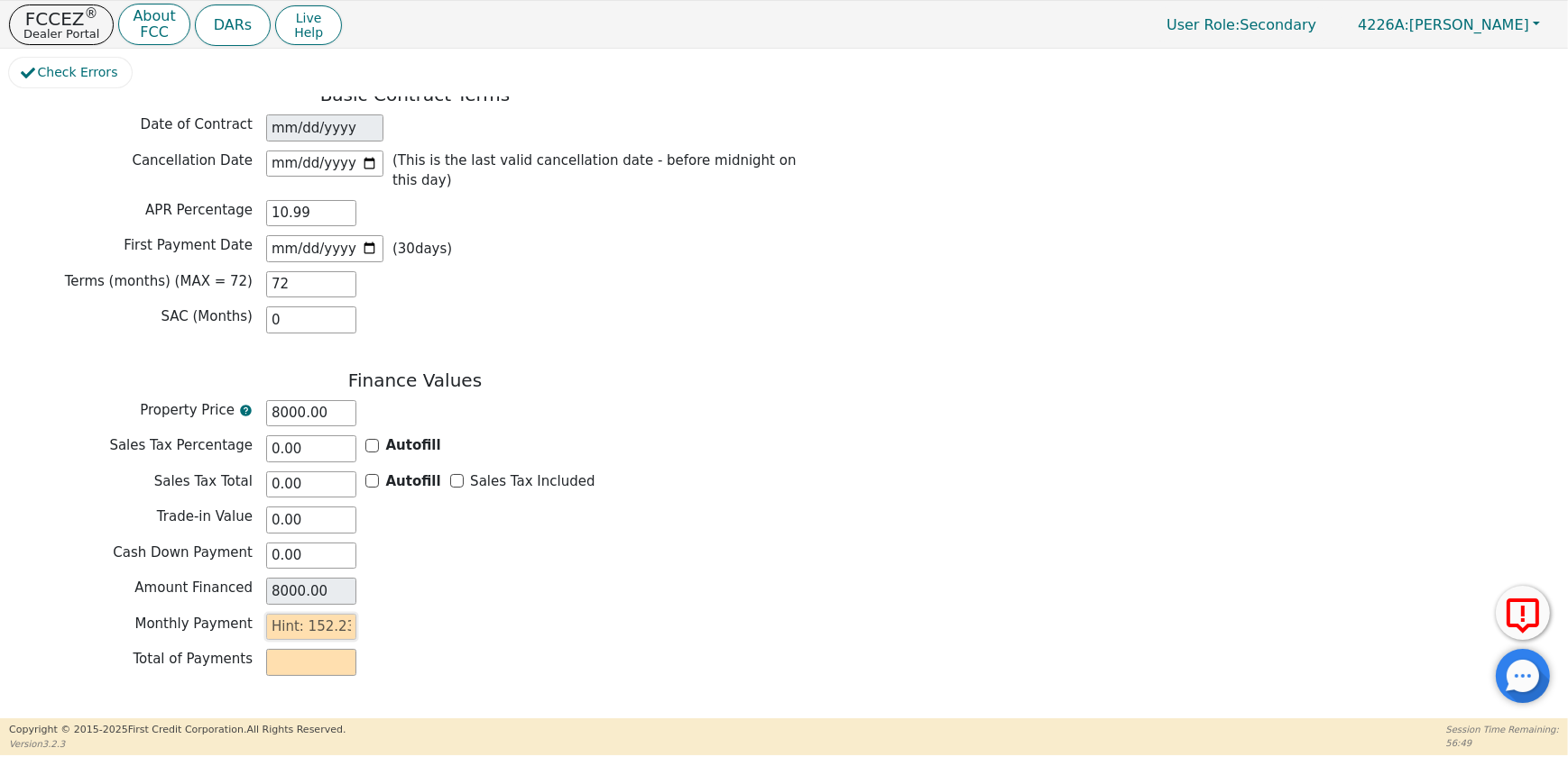
click at [281, 614] on input "text" at bounding box center [311, 627] width 90 height 27
type input "1"
type input "72.00"
type input "15"
type input "1080.00"
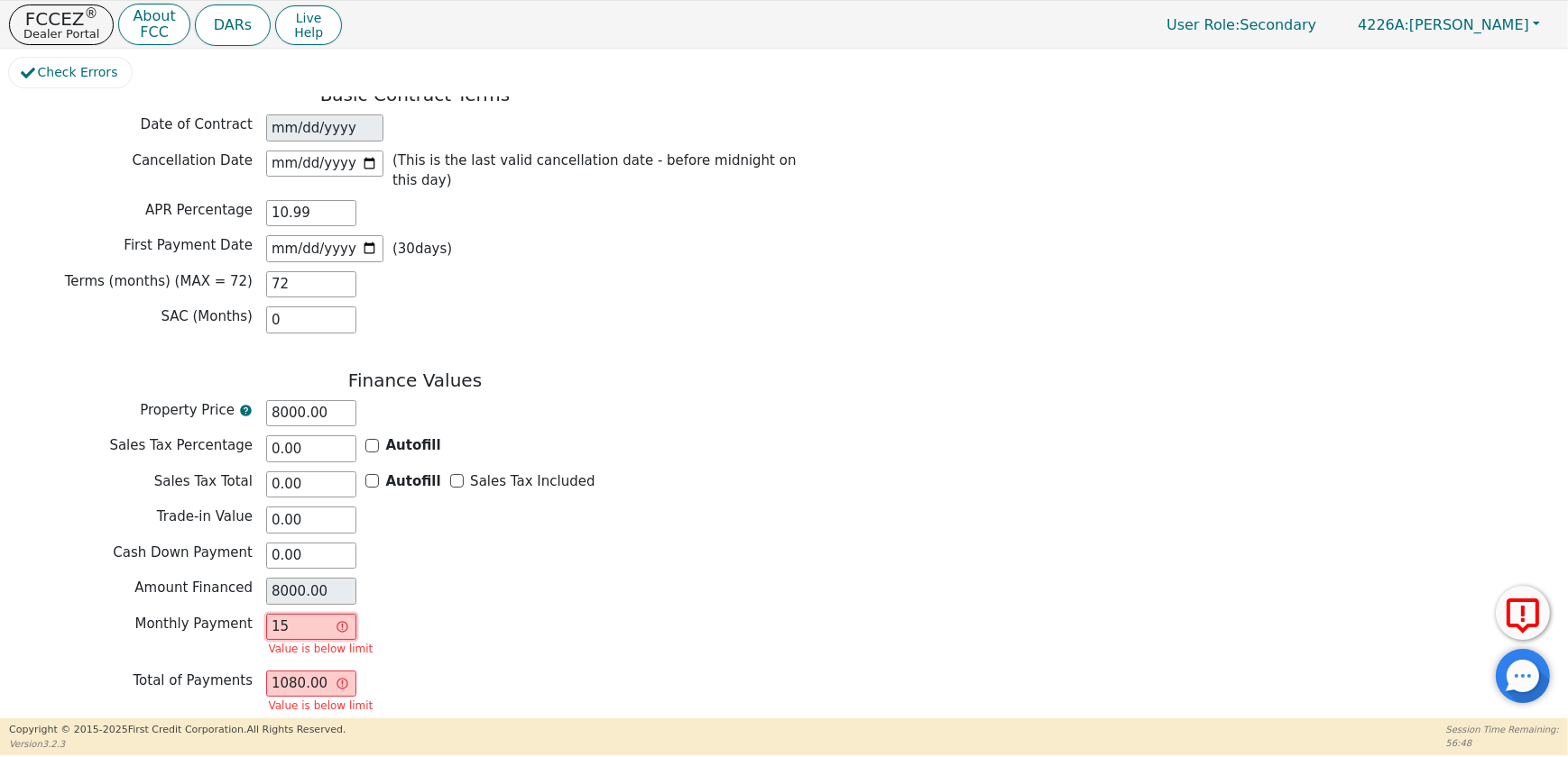
type input "152"
type input "10944.00"
type input "152.2"
type input "10958.40"
type input "152.23"
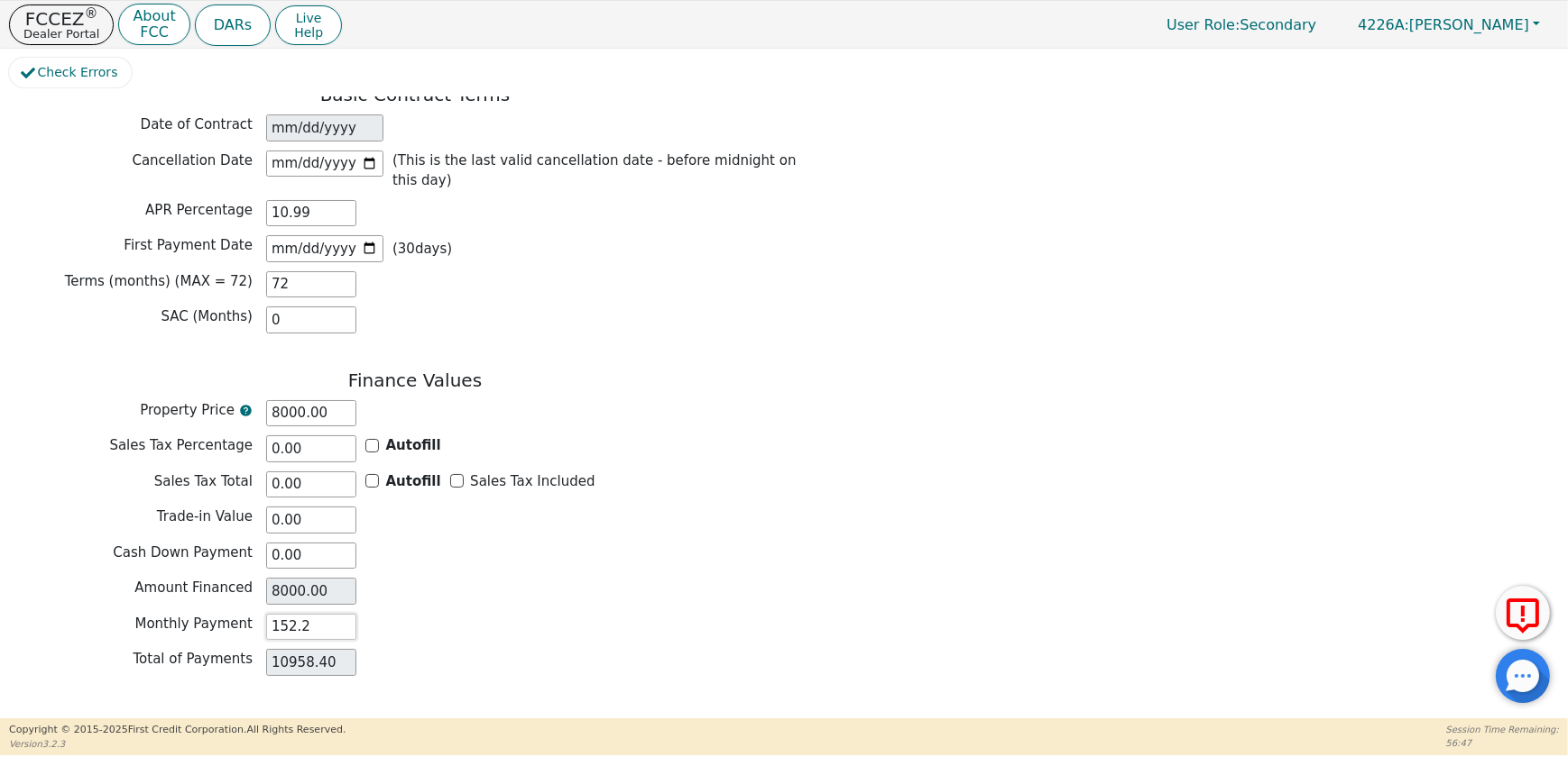
type input "10960.56"
type input "152.23"
click at [143, 712] on button "Review & Begin Contract" at bounding box center [113, 732] width 208 height 41
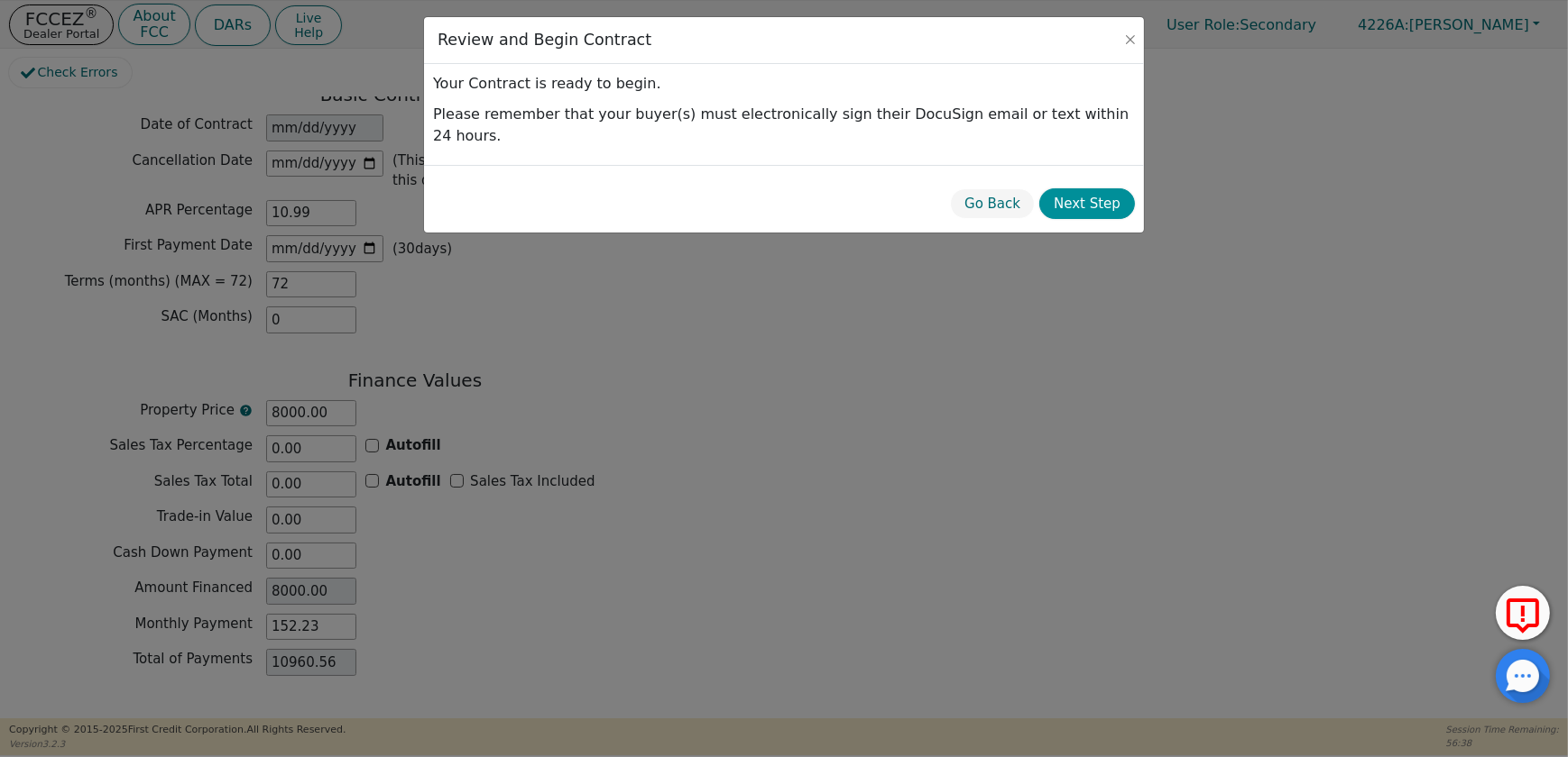
click at [1096, 189] on button "Next Step" at bounding box center [1087, 204] width 95 height 31
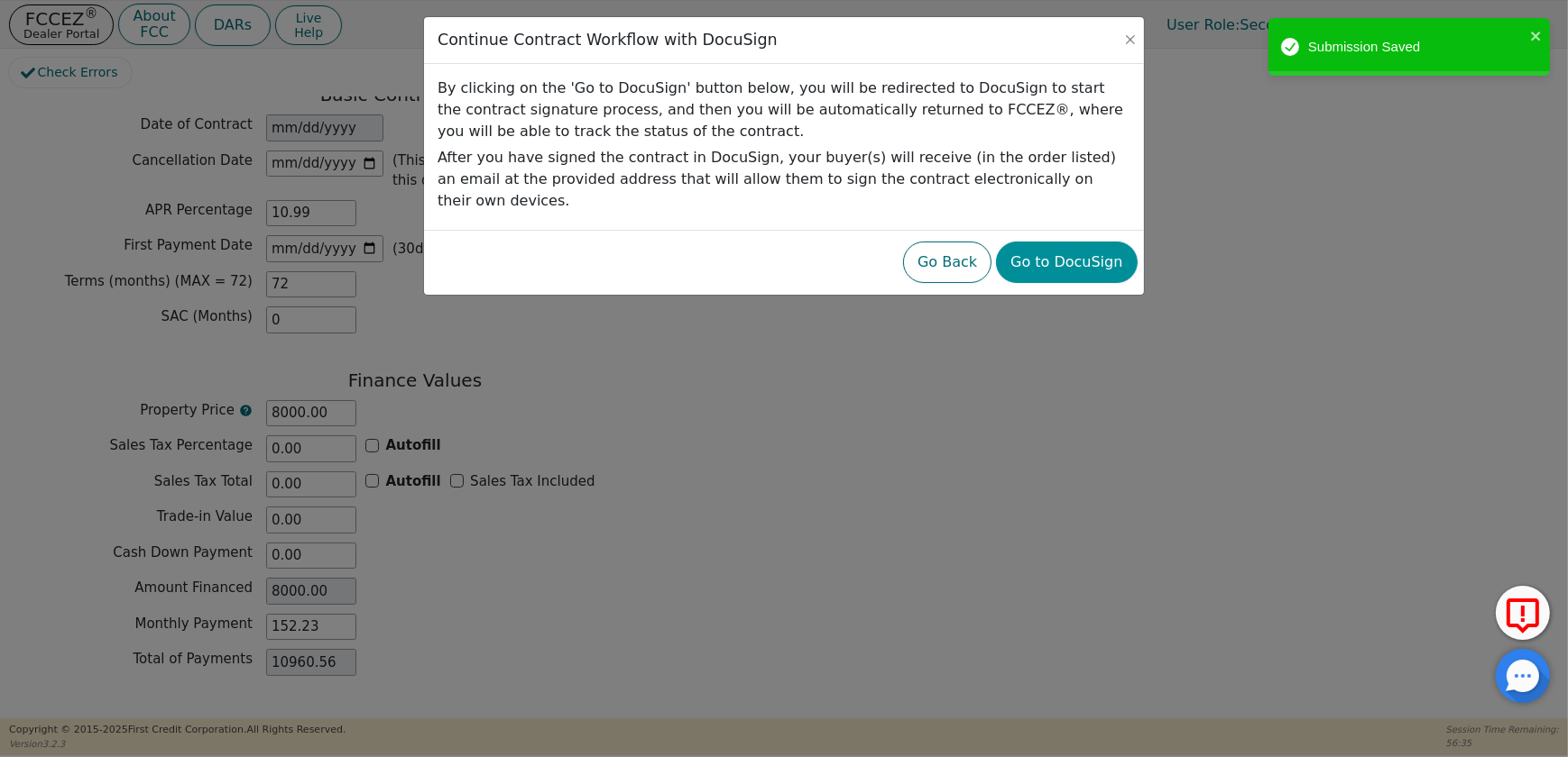
click at [1091, 246] on button "Go to DocuSign" at bounding box center [1066, 262] width 140 height 41
